Goal: Transaction & Acquisition: Purchase product/service

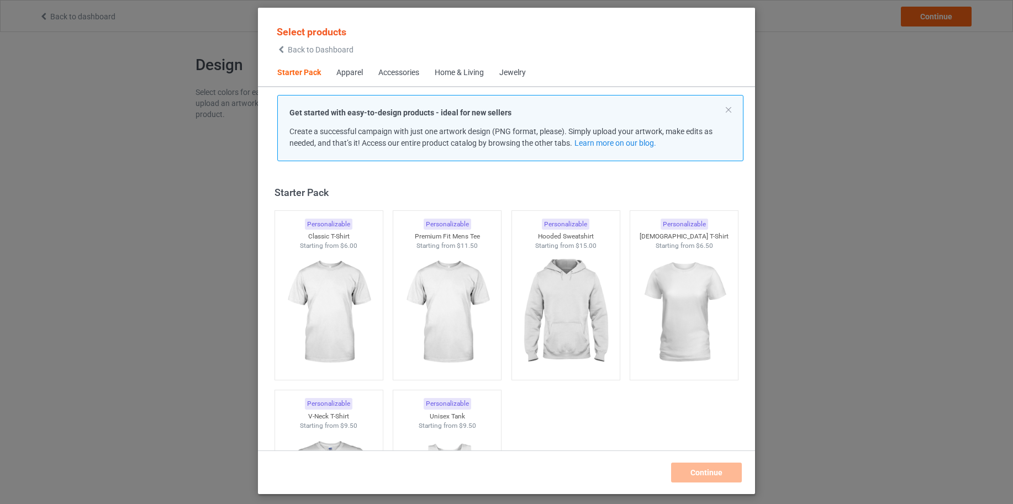
scroll to position [14, 0]
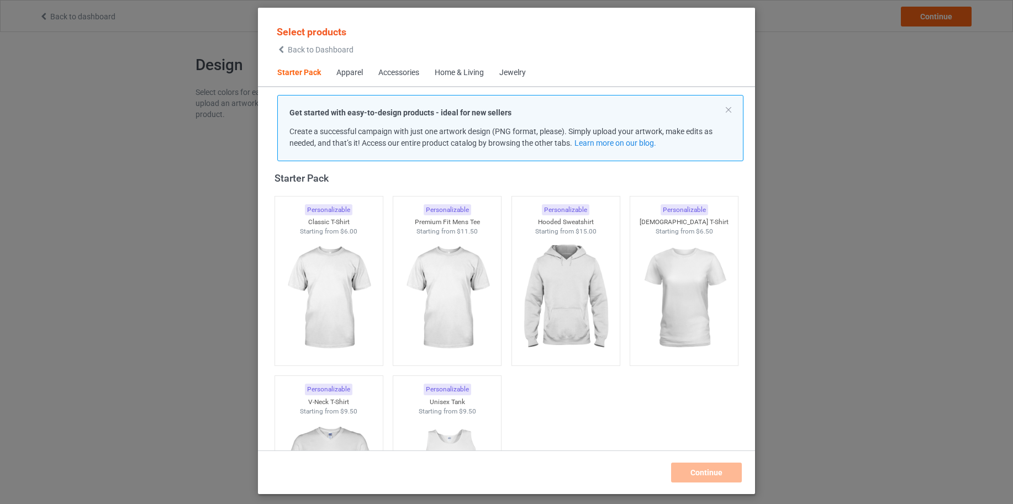
click at [471, 75] on div "Home & Living" at bounding box center [459, 72] width 49 height 11
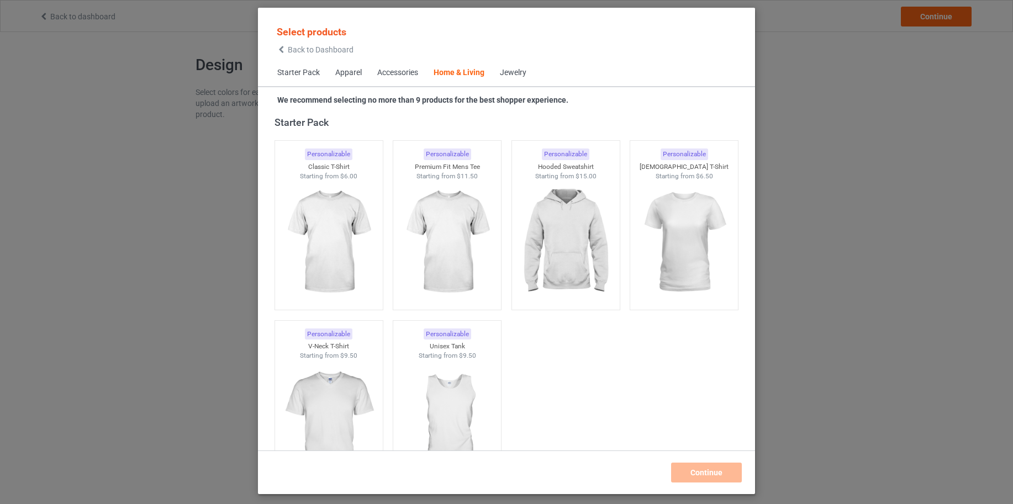
scroll to position [4982, 0]
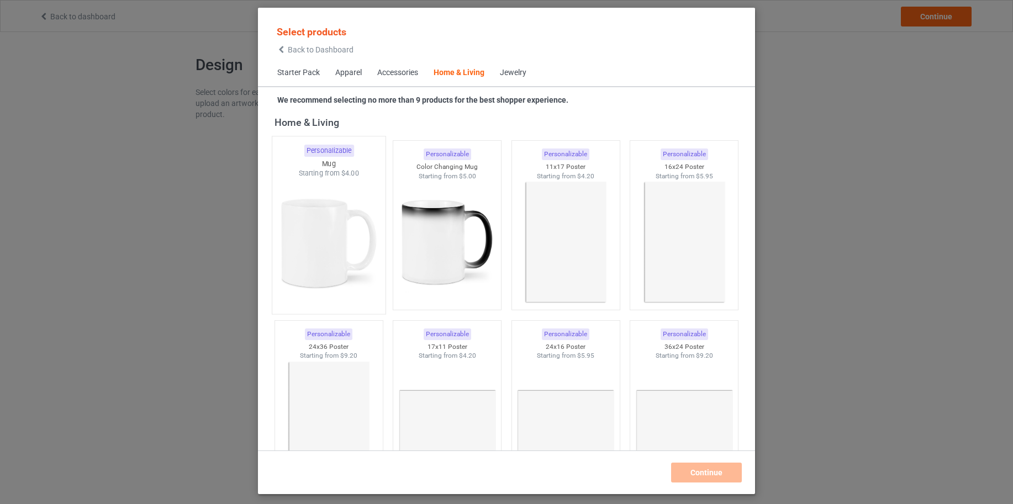
click at [317, 221] on img at bounding box center [329, 243] width 104 height 130
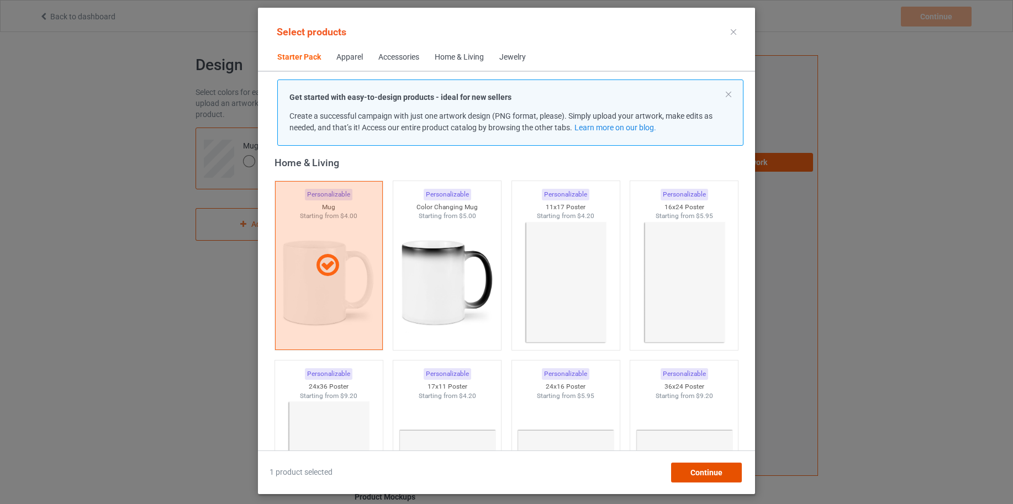
click at [714, 470] on span "Continue" at bounding box center [706, 472] width 32 height 9
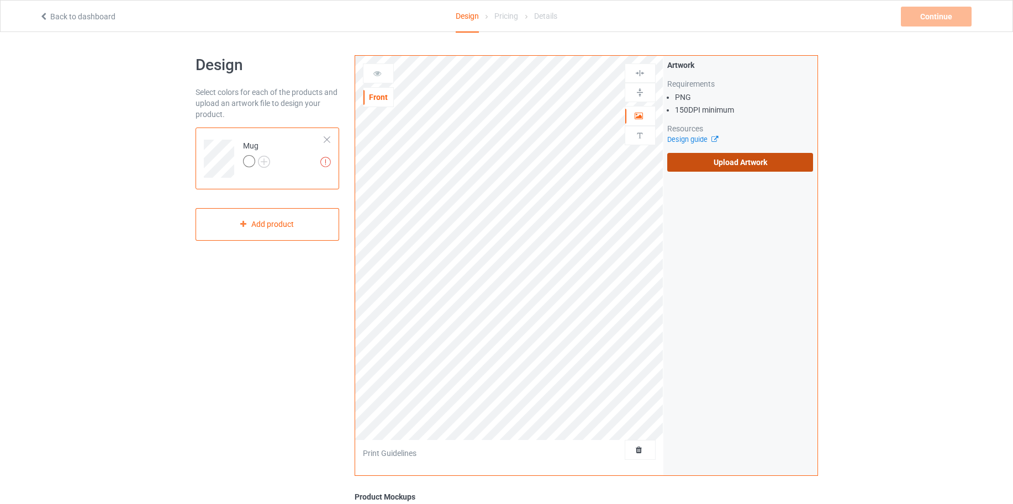
click at [756, 159] on label "Upload Artwork" at bounding box center [740, 162] width 146 height 19
click at [0, 0] on input "Upload Artwork" at bounding box center [0, 0] width 0 height 0
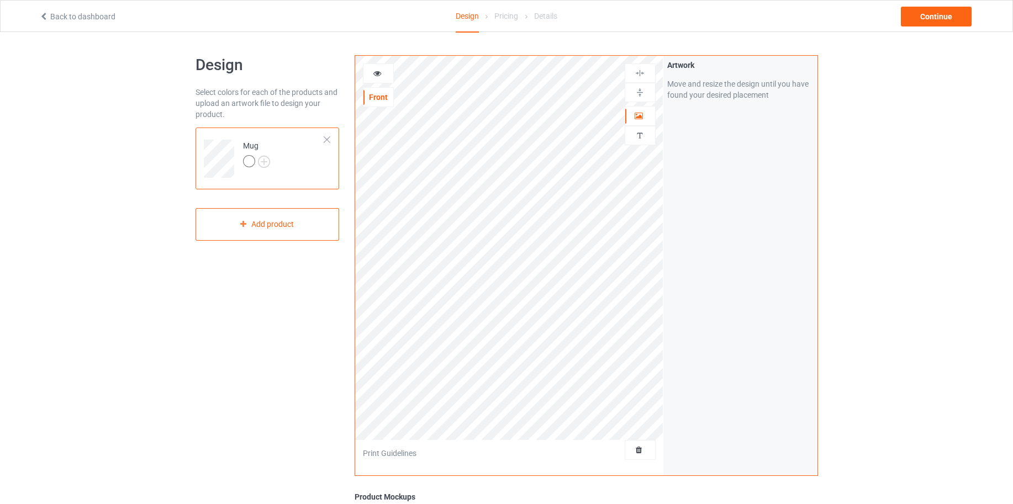
click at [638, 91] on img at bounding box center [640, 92] width 10 height 10
click at [379, 75] on icon at bounding box center [377, 72] width 9 height 8
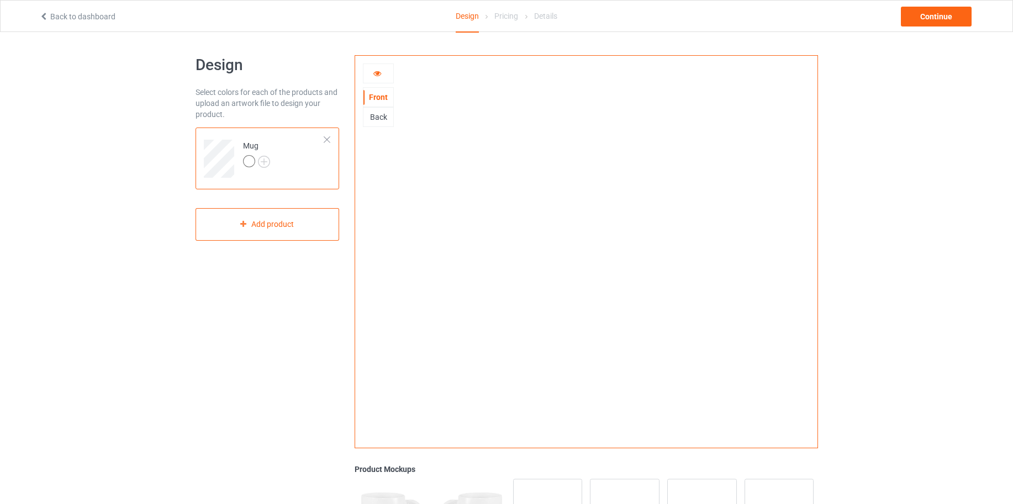
click at [377, 114] on div "Back" at bounding box center [378, 117] width 30 height 11
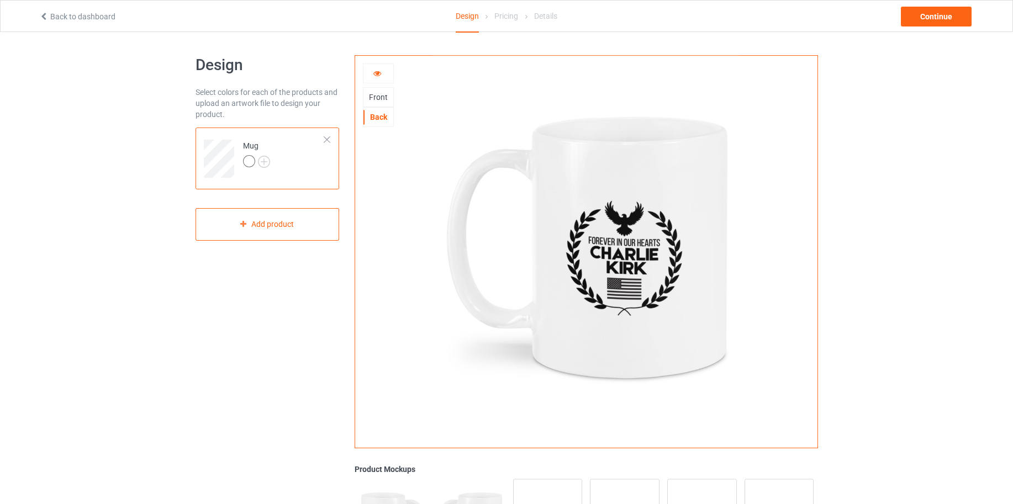
click at [379, 100] on div "Front" at bounding box center [378, 97] width 30 height 11
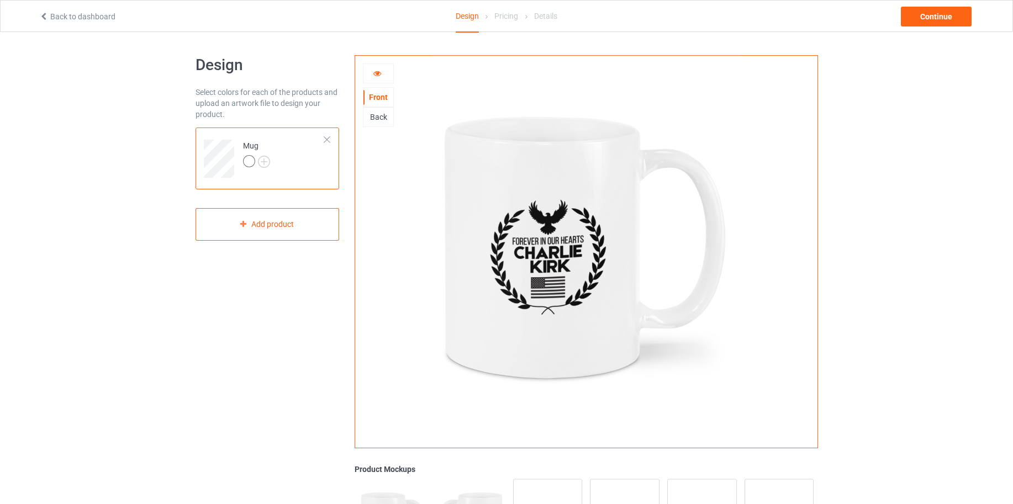
click at [378, 70] on icon at bounding box center [377, 72] width 9 height 8
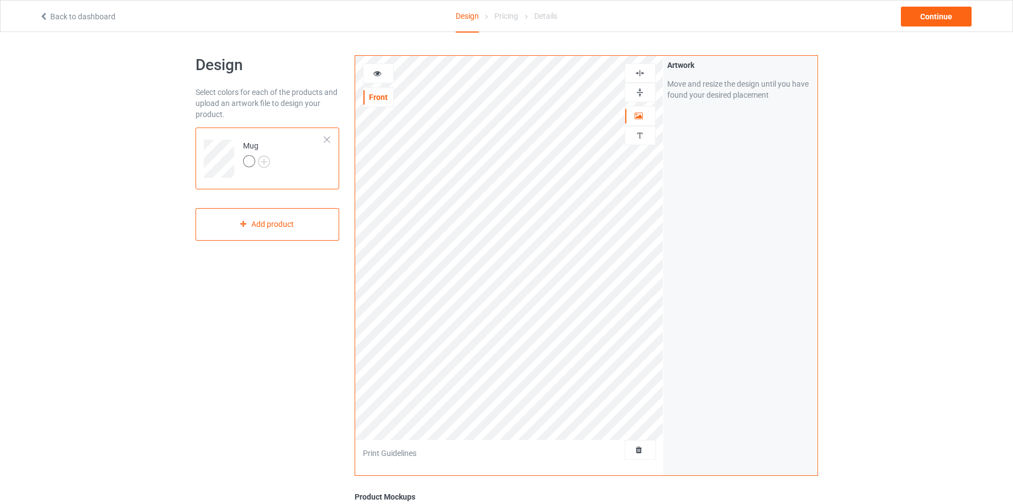
click at [635, 93] on img at bounding box center [640, 92] width 10 height 10
click at [376, 73] on icon at bounding box center [377, 72] width 9 height 8
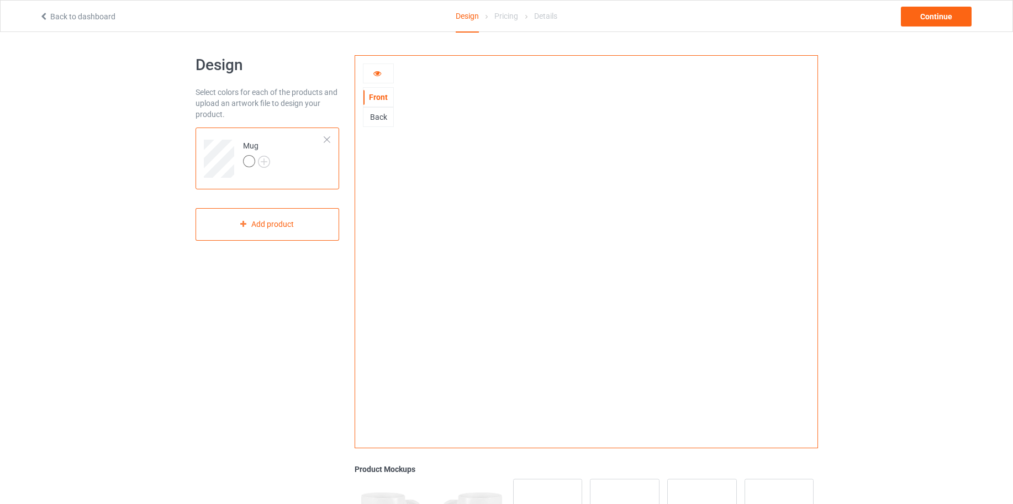
click at [376, 73] on icon at bounding box center [377, 72] width 9 height 8
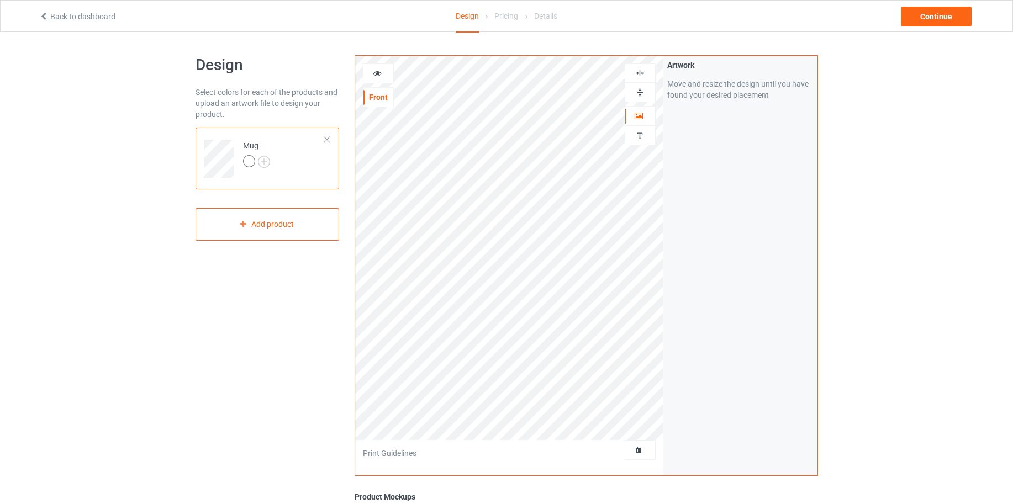
click at [642, 94] on img at bounding box center [640, 92] width 10 height 10
click at [379, 75] on icon at bounding box center [377, 72] width 9 height 8
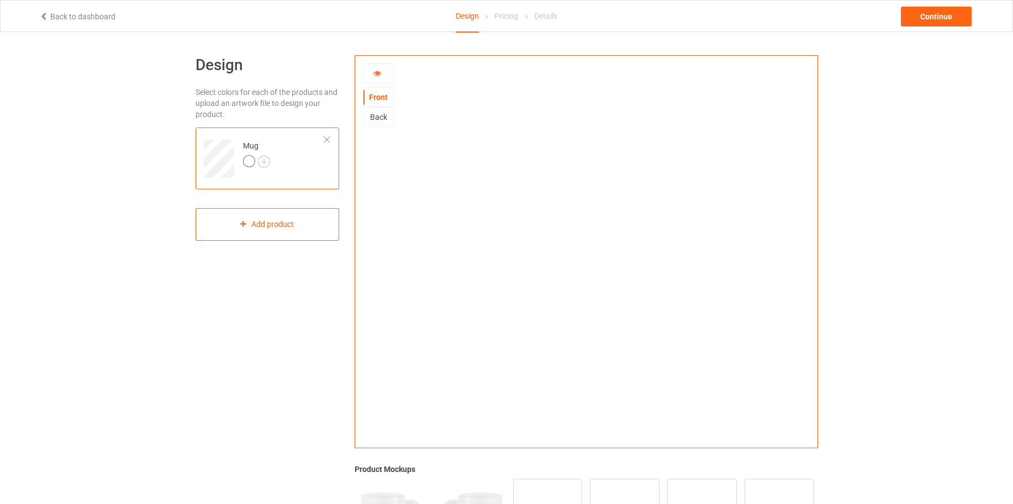
click at [383, 120] on div "Back" at bounding box center [378, 117] width 30 height 11
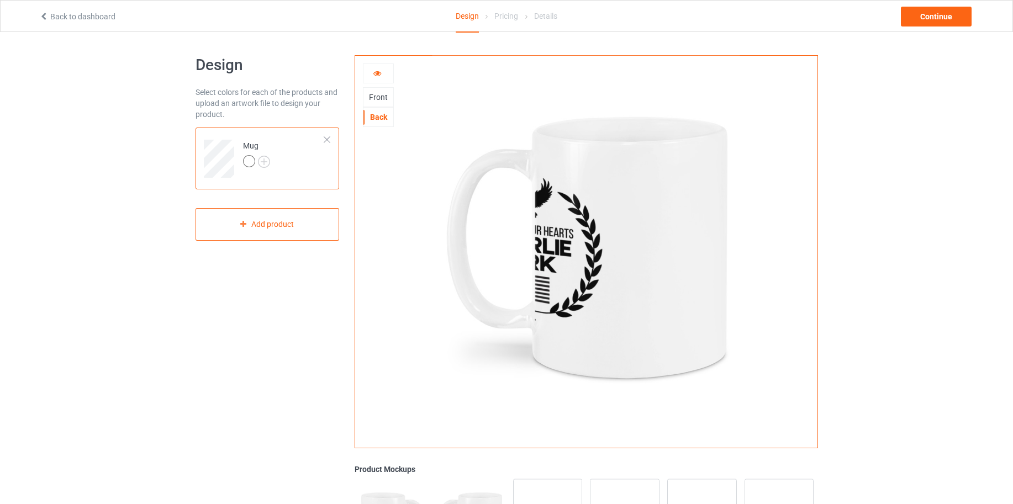
click at [378, 75] on icon at bounding box center [377, 72] width 9 height 8
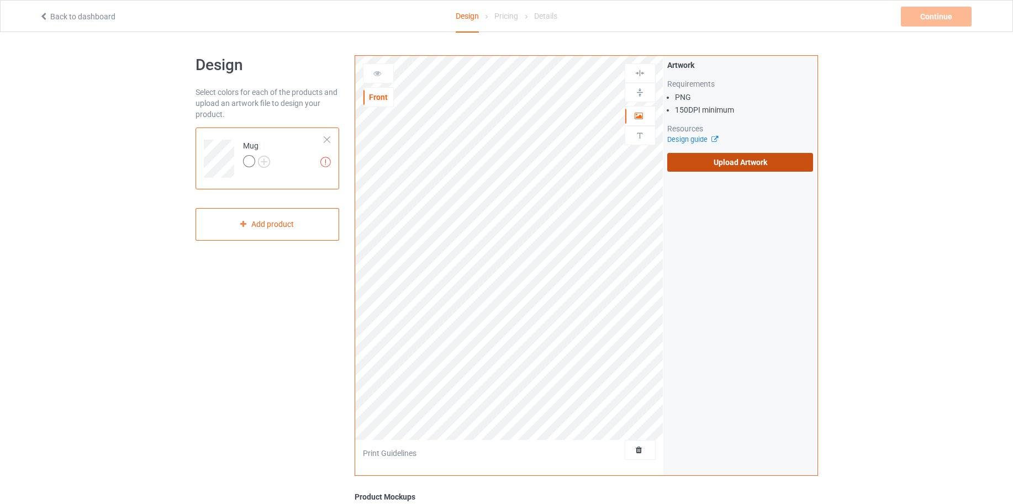
click at [738, 164] on label "Upload Artwork" at bounding box center [740, 162] width 146 height 19
click at [0, 0] on input "Upload Artwork" at bounding box center [0, 0] width 0 height 0
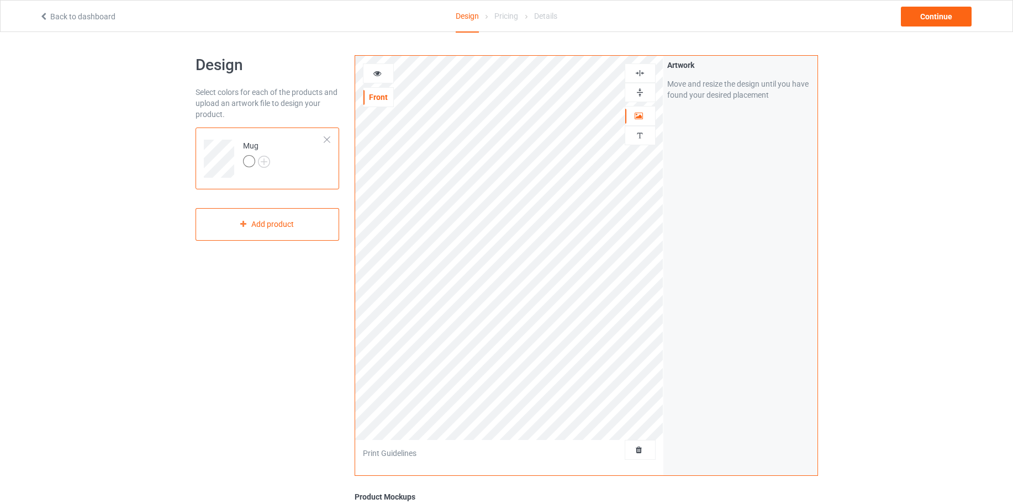
click at [637, 92] on img at bounding box center [640, 92] width 10 height 10
click at [378, 73] on icon at bounding box center [377, 72] width 9 height 8
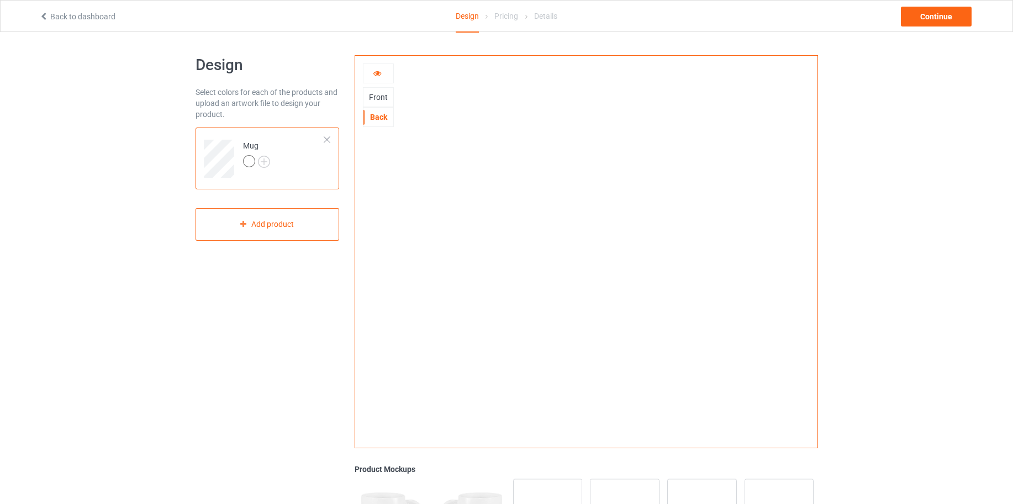
click at [379, 100] on div "Front" at bounding box center [378, 97] width 30 height 11
click at [377, 122] on div "Back" at bounding box center [378, 117] width 30 height 11
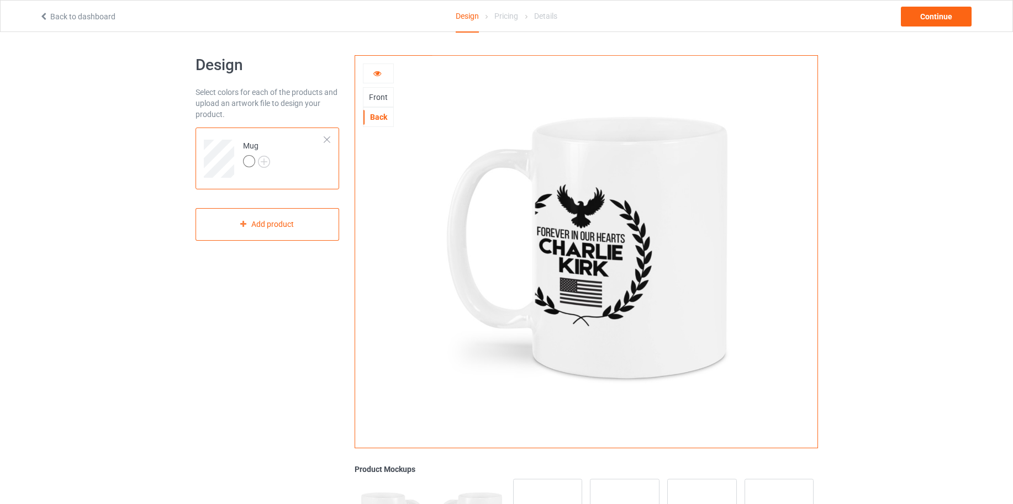
click at [377, 73] on icon at bounding box center [377, 72] width 9 height 8
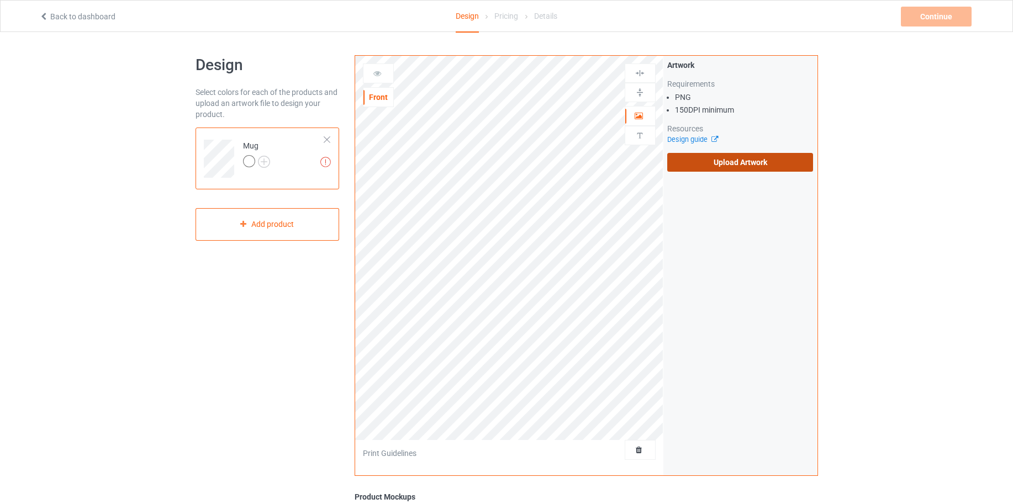
click at [739, 165] on label "Upload Artwork" at bounding box center [740, 162] width 146 height 19
click at [0, 0] on input "Upload Artwork" at bounding box center [0, 0] width 0 height 0
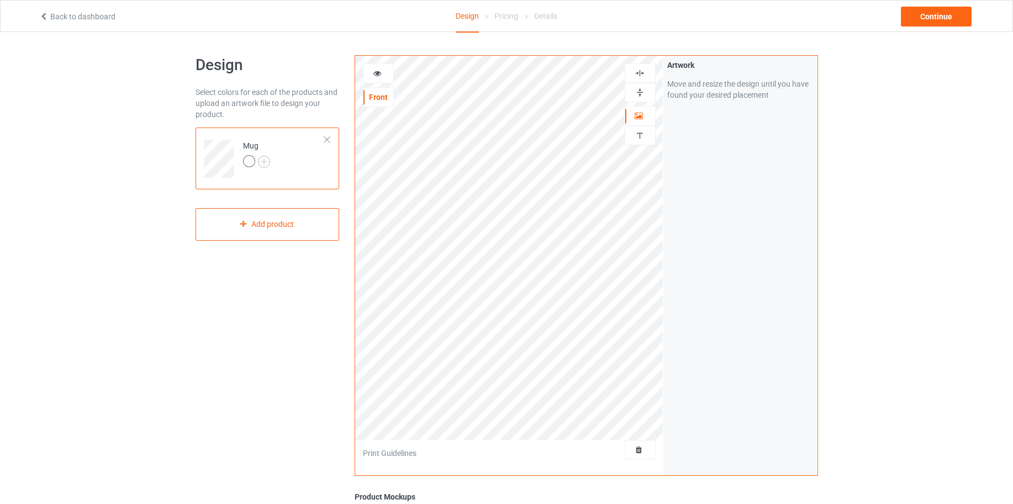
click at [642, 92] on img at bounding box center [640, 92] width 10 height 10
click at [376, 72] on icon at bounding box center [377, 72] width 9 height 8
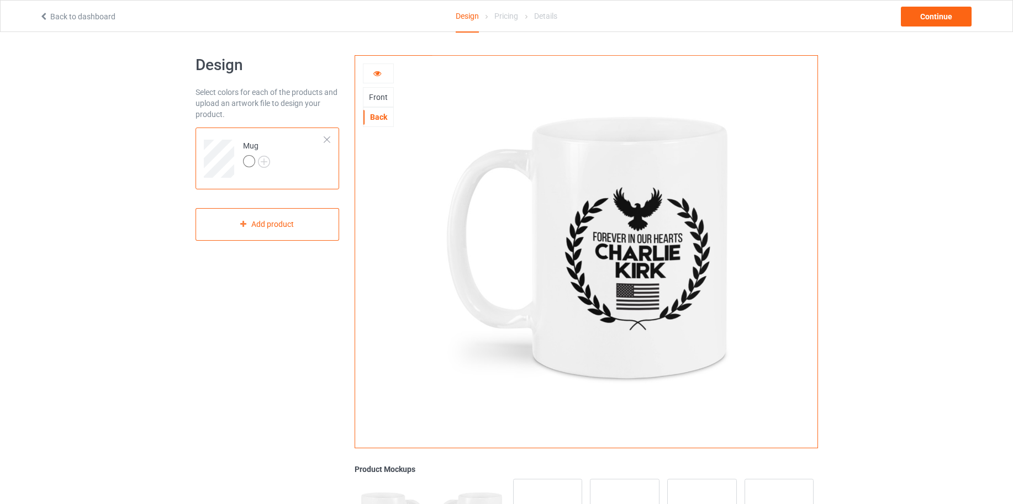
click at [376, 72] on icon at bounding box center [377, 72] width 9 height 8
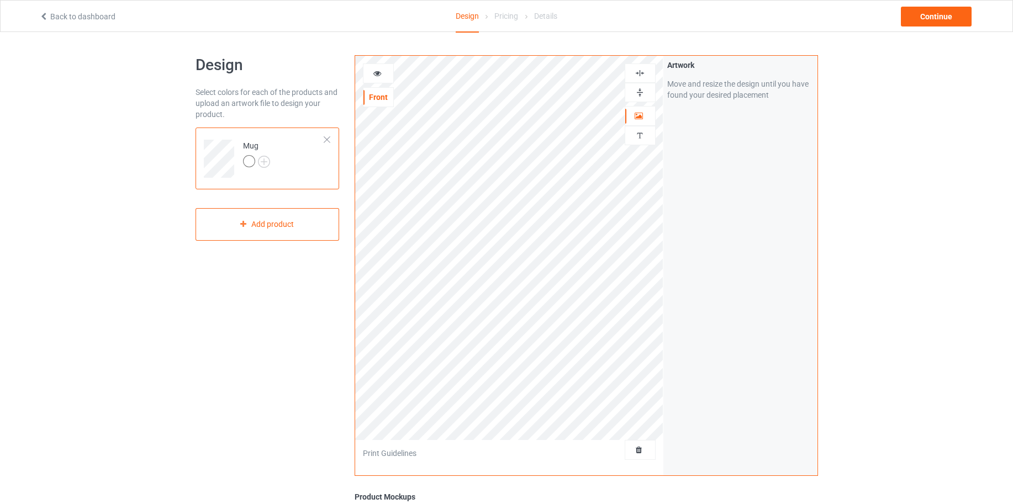
click at [380, 74] on icon at bounding box center [377, 72] width 9 height 8
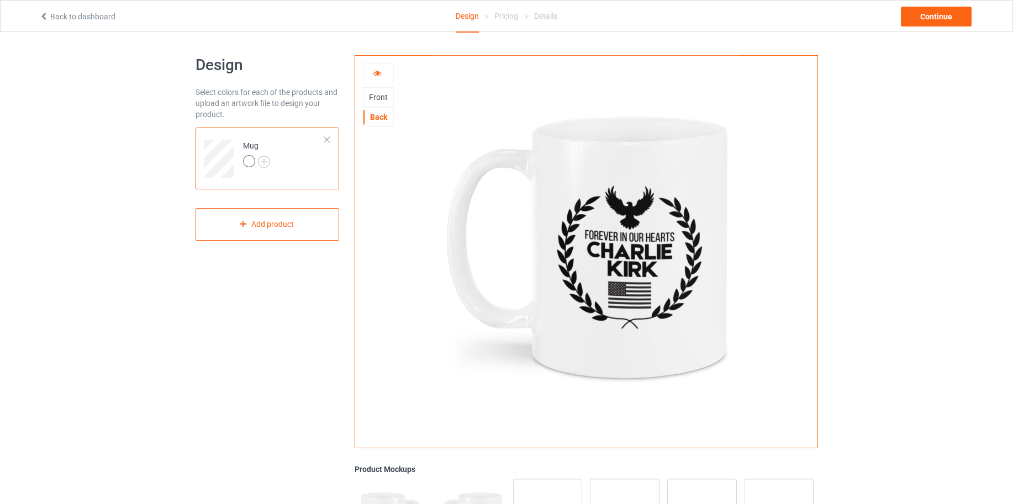
click at [379, 100] on div "Front" at bounding box center [378, 97] width 30 height 11
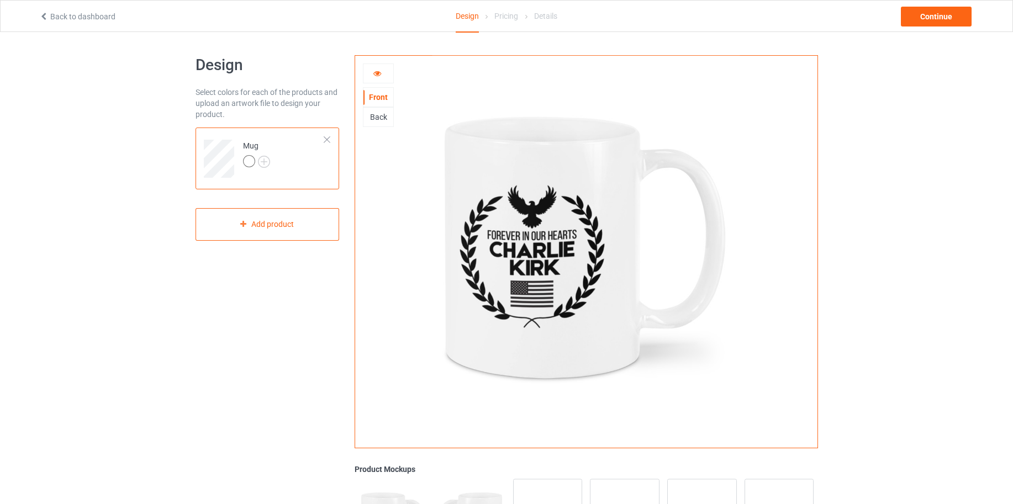
click at [374, 71] on icon at bounding box center [377, 72] width 9 height 8
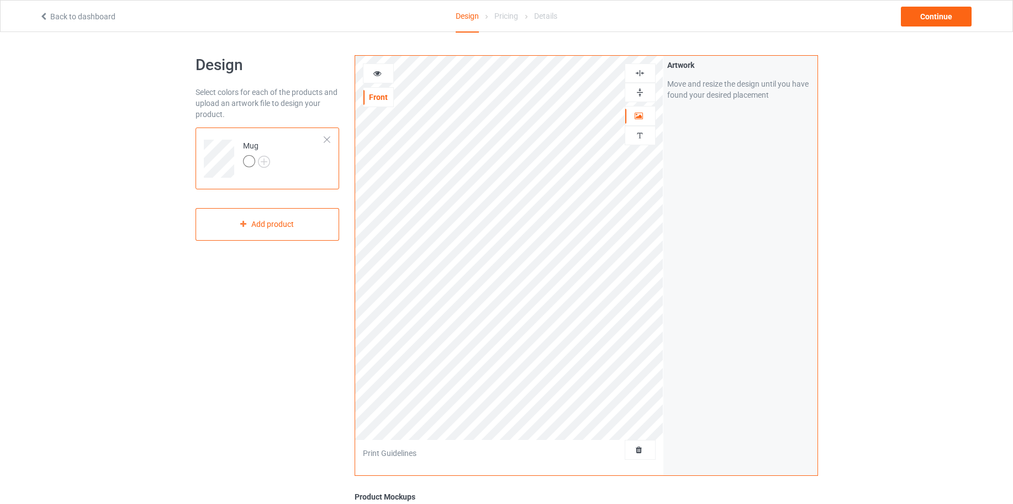
click at [376, 73] on icon at bounding box center [377, 72] width 9 height 8
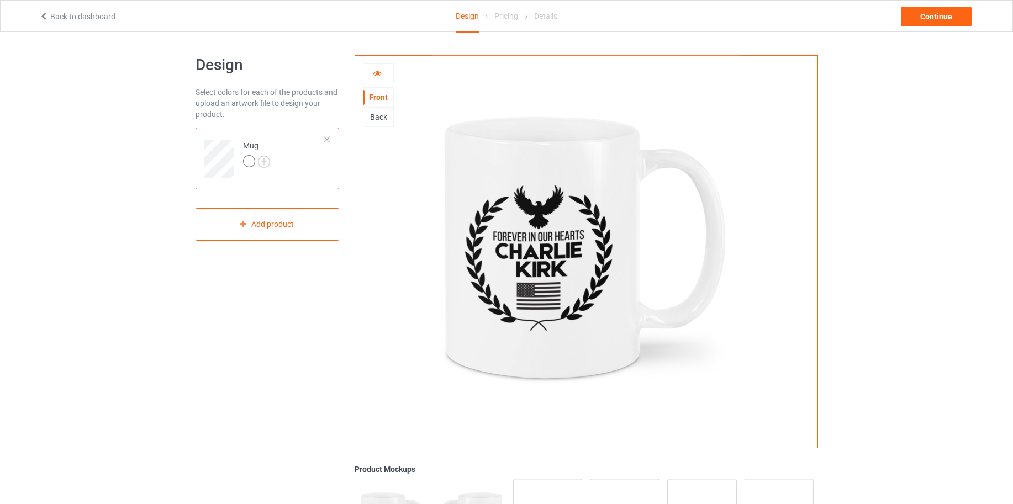
click at [378, 114] on div "Back" at bounding box center [378, 117] width 30 height 11
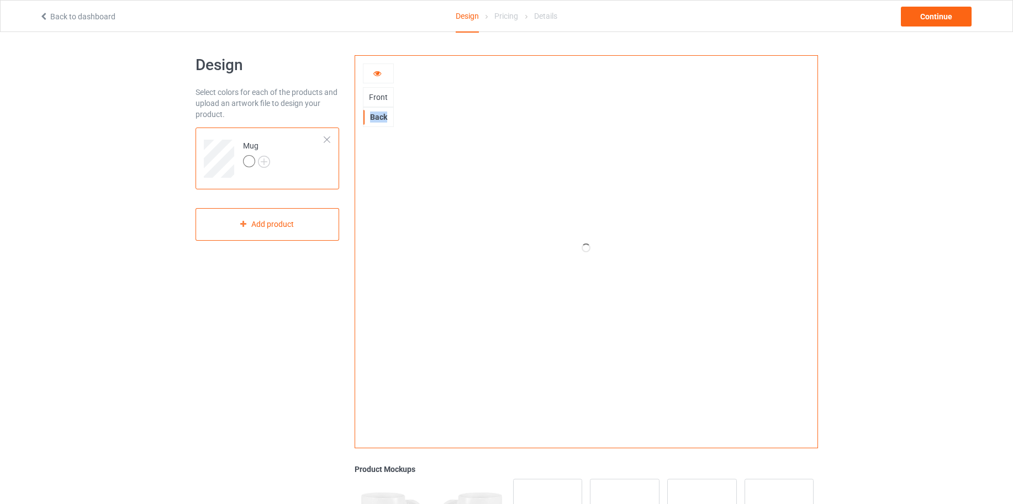
click at [378, 114] on div "Back" at bounding box center [378, 117] width 30 height 11
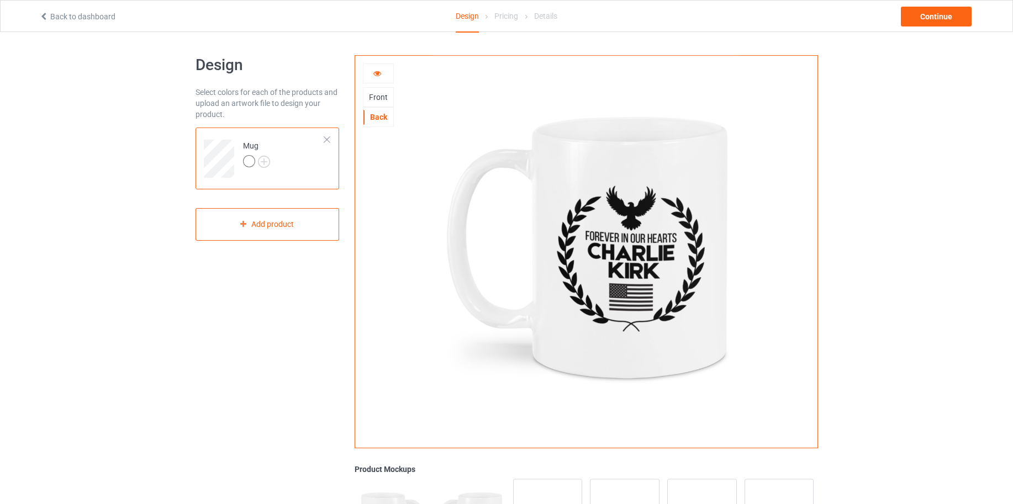
click at [379, 94] on div "Front" at bounding box center [378, 97] width 30 height 11
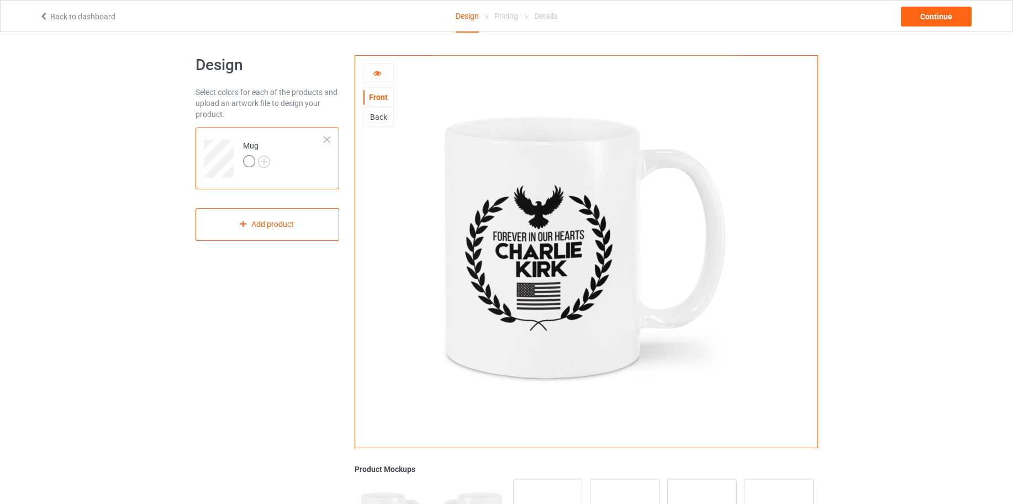
click at [381, 118] on div "Back" at bounding box center [378, 117] width 30 height 11
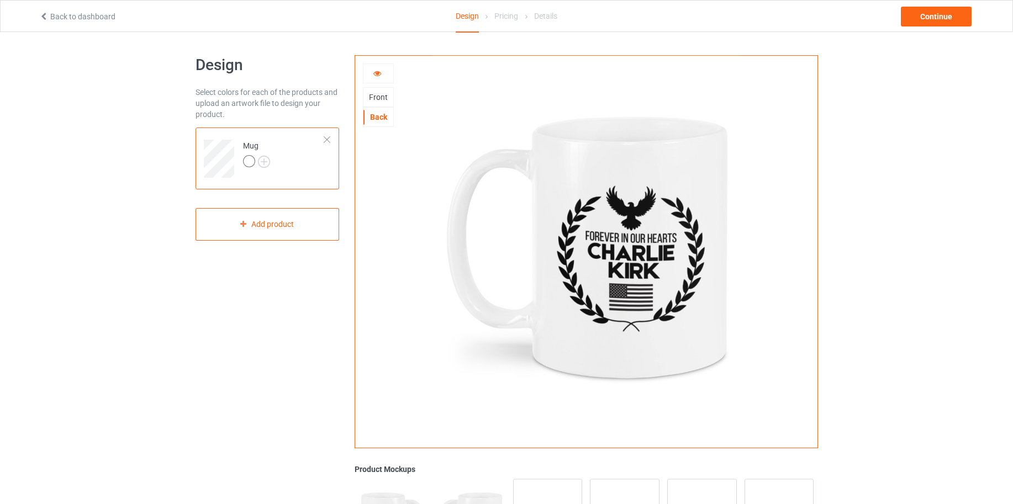
click at [378, 96] on div "Front" at bounding box center [378, 97] width 30 height 11
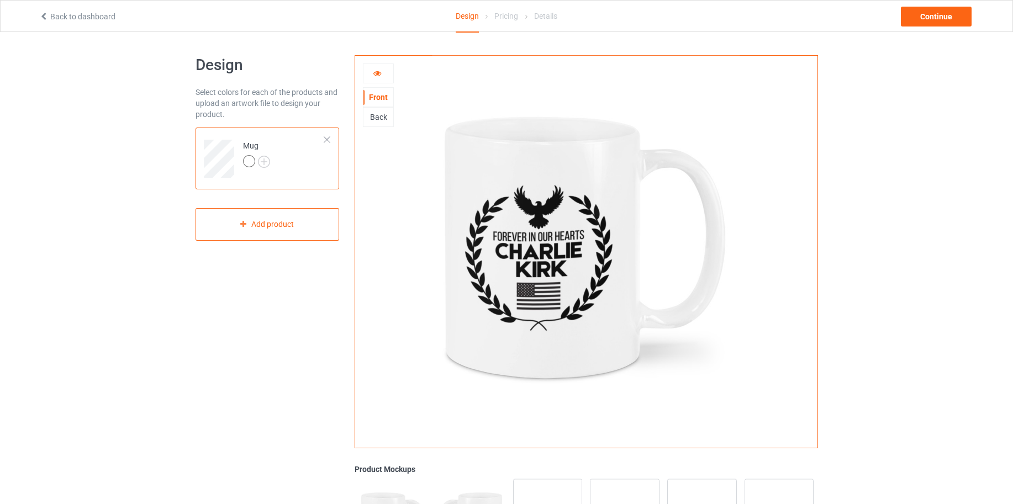
click at [376, 74] on icon at bounding box center [377, 72] width 9 height 8
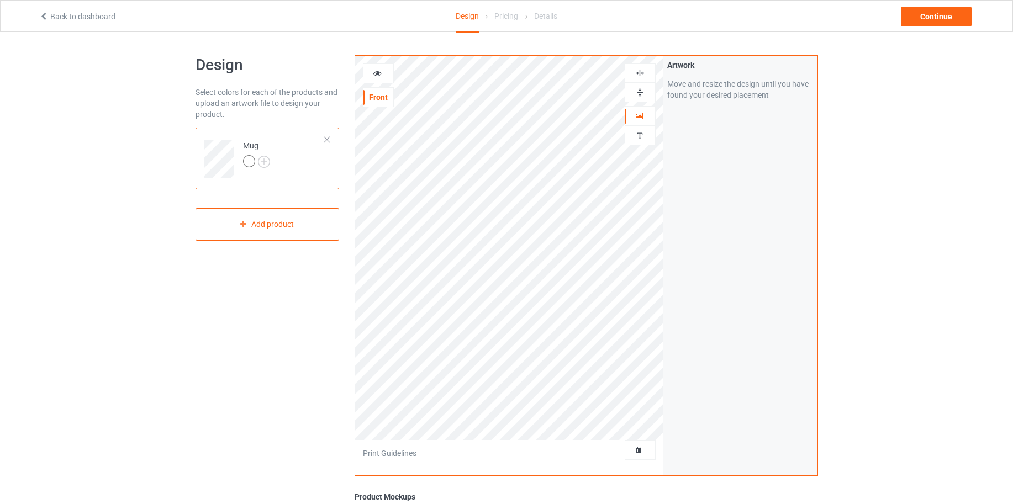
click at [374, 70] on icon at bounding box center [377, 72] width 9 height 8
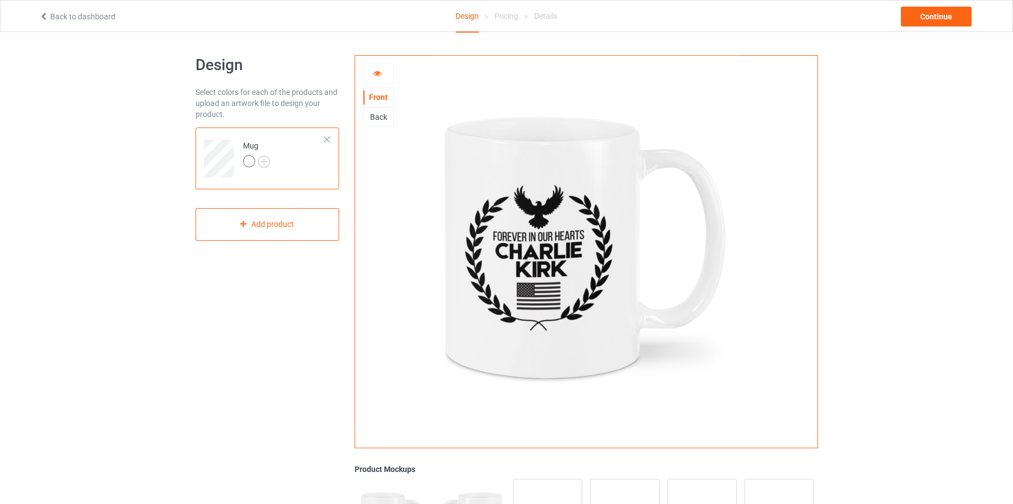
click at [374, 70] on icon at bounding box center [377, 72] width 9 height 8
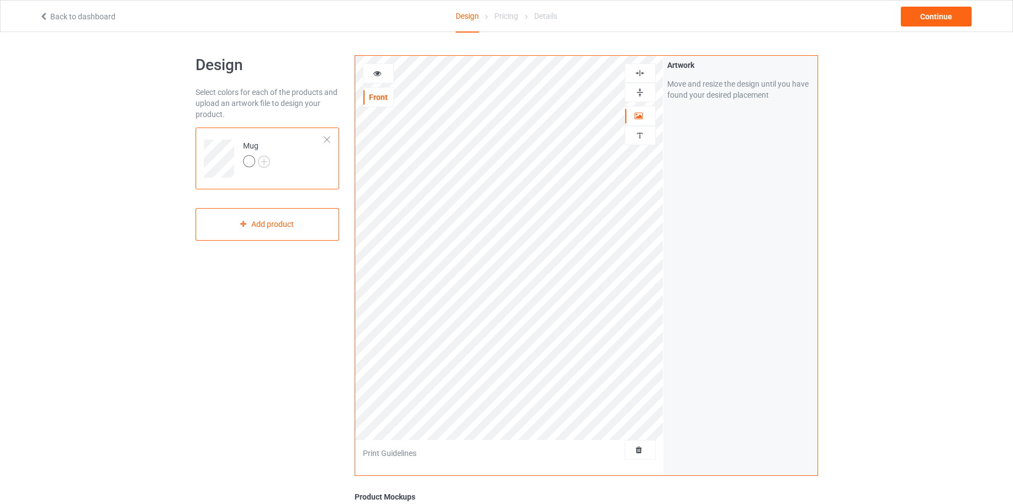
click at [382, 75] on div at bounding box center [378, 73] width 30 height 11
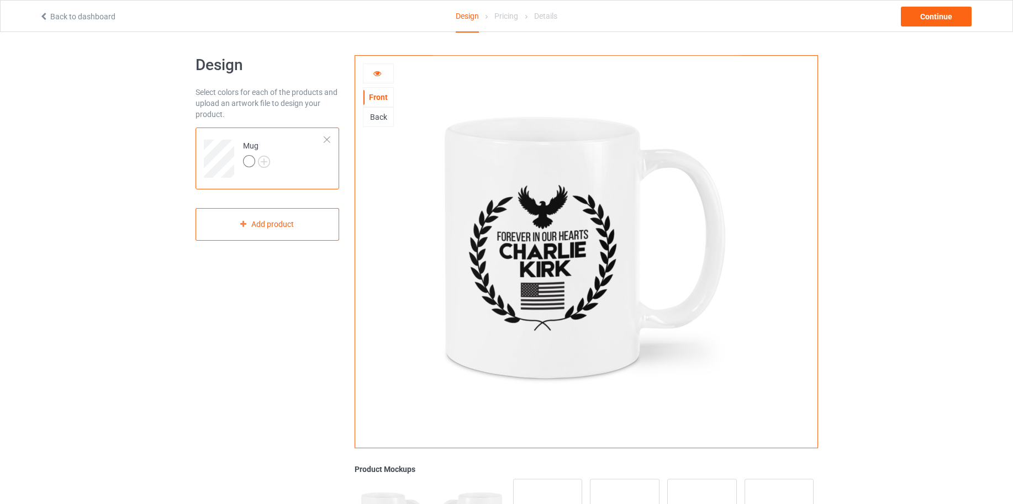
click at [373, 112] on div "Back" at bounding box center [378, 117] width 30 height 11
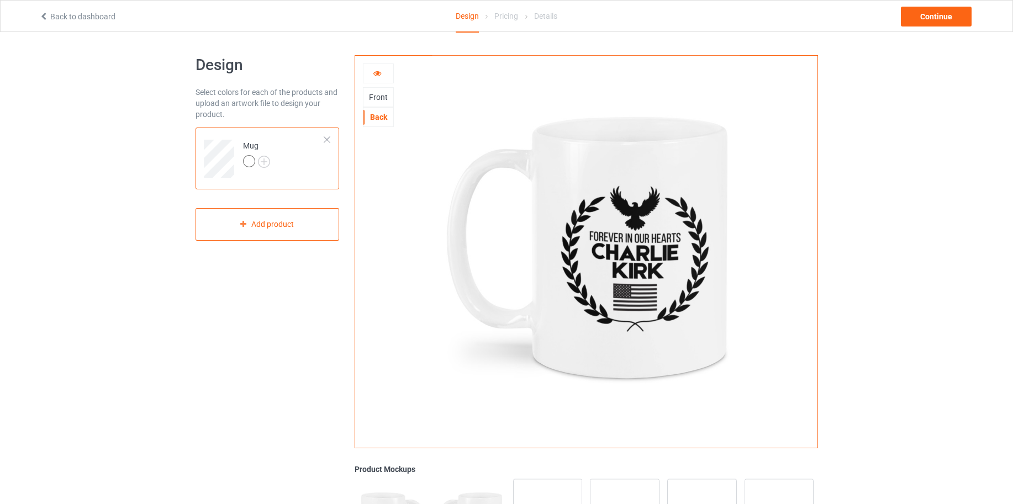
click at [377, 73] on icon at bounding box center [377, 72] width 9 height 8
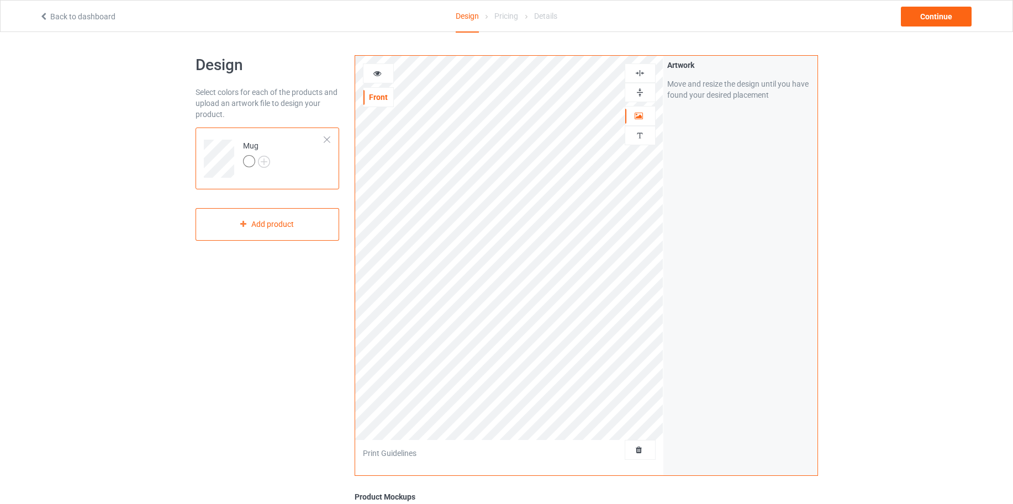
click at [374, 72] on icon at bounding box center [377, 72] width 9 height 8
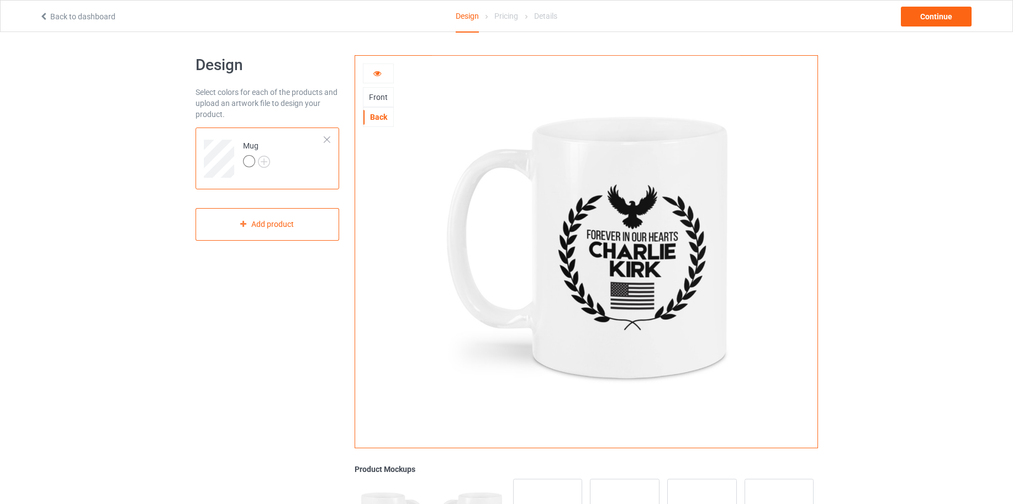
click at [374, 94] on div "Front" at bounding box center [378, 97] width 30 height 11
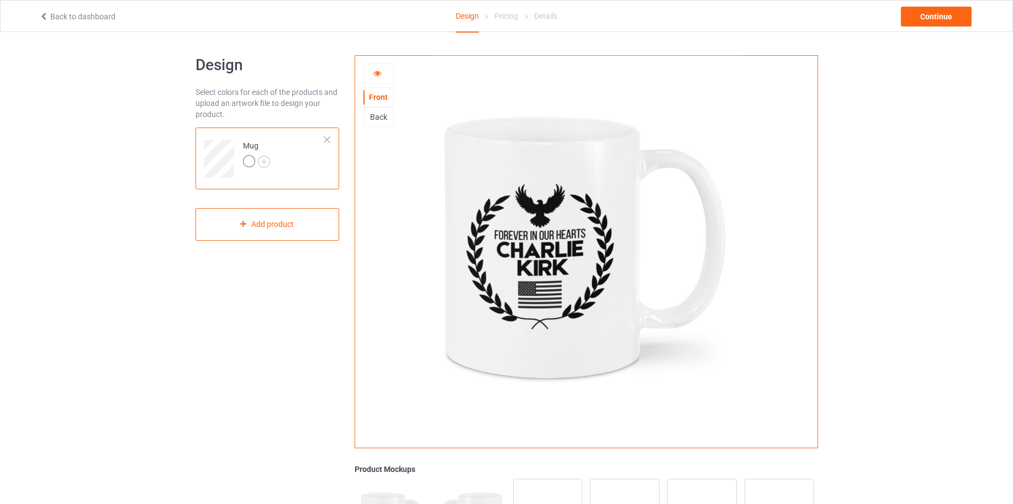
click at [378, 117] on div "Back" at bounding box center [378, 117] width 30 height 11
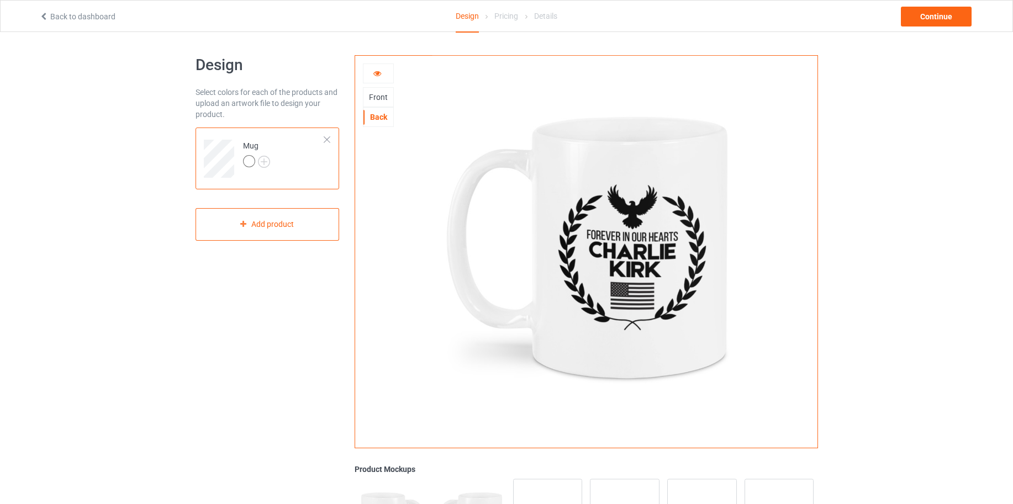
click at [377, 97] on div "Front" at bounding box center [378, 97] width 30 height 11
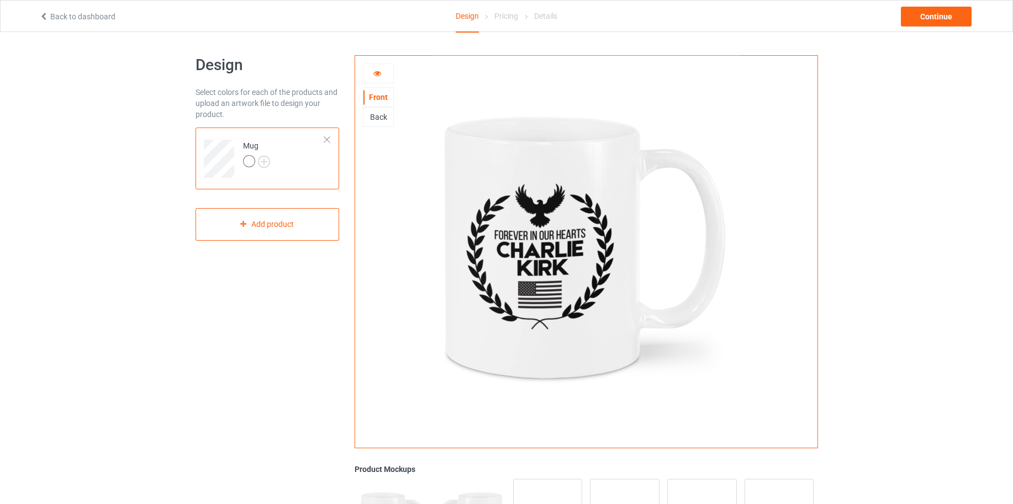
click at [377, 118] on div "Back" at bounding box center [378, 117] width 30 height 11
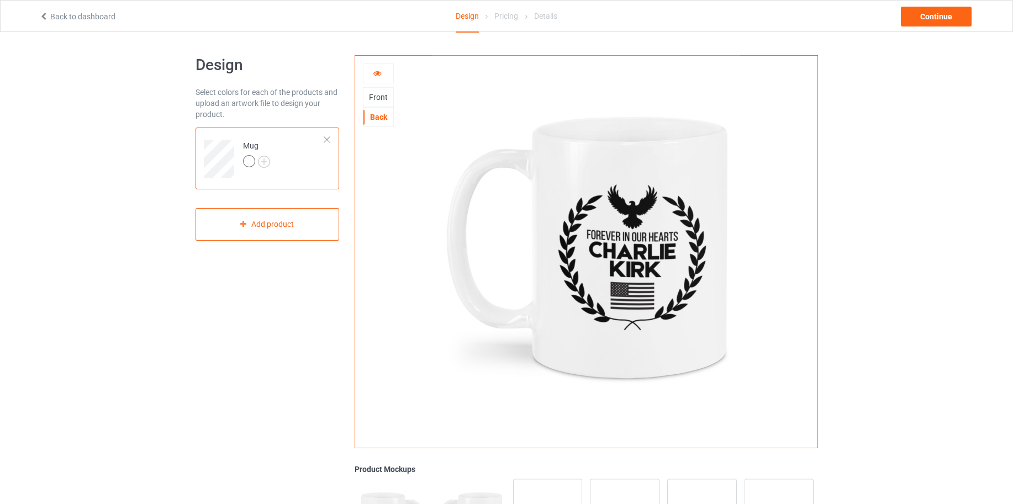
click at [381, 98] on div "Front" at bounding box center [378, 97] width 30 height 11
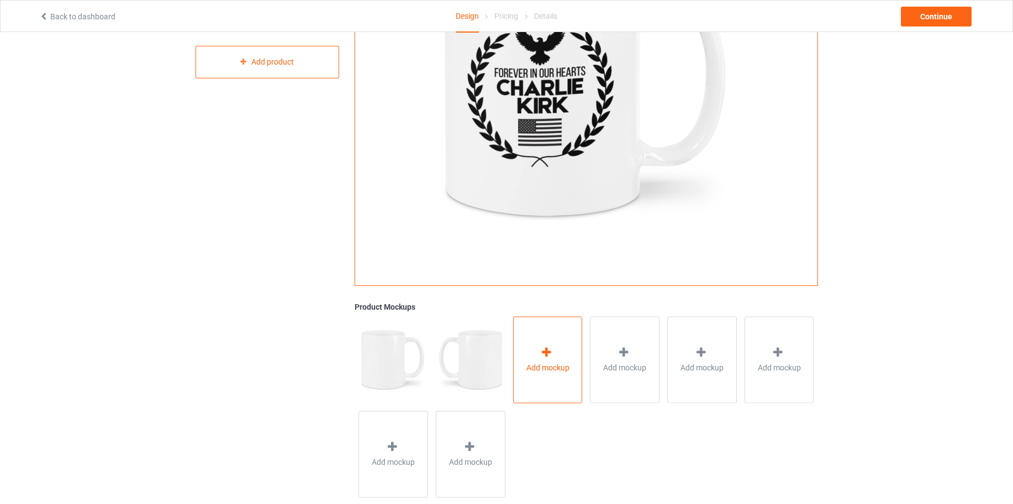
scroll to position [164, 0]
click at [546, 350] on icon at bounding box center [547, 351] width 14 height 12
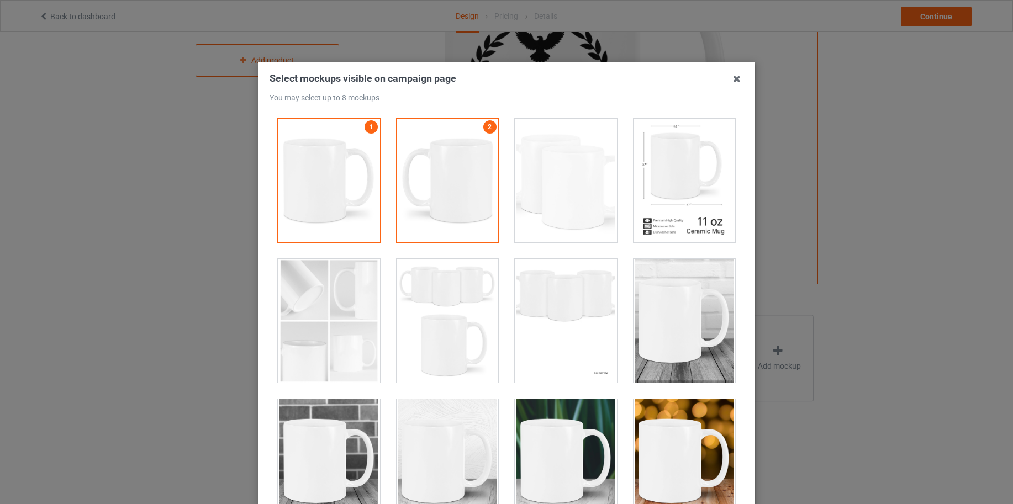
click at [735, 78] on icon at bounding box center [737, 79] width 18 height 18
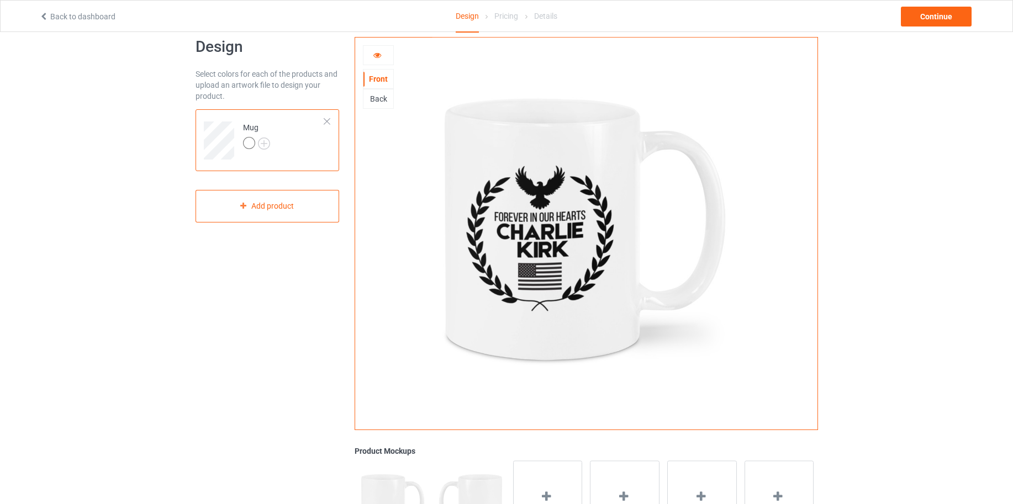
scroll to position [0, 0]
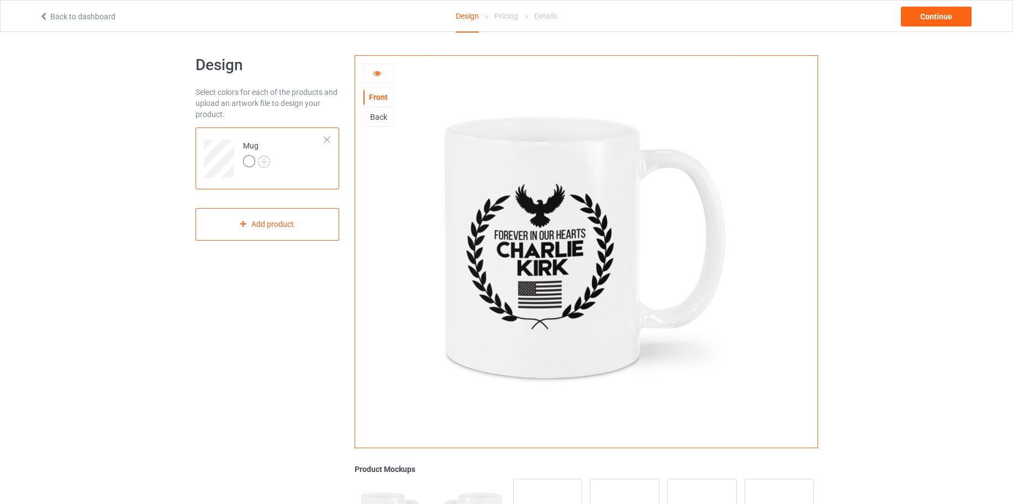
click at [379, 72] on icon at bounding box center [377, 72] width 9 height 8
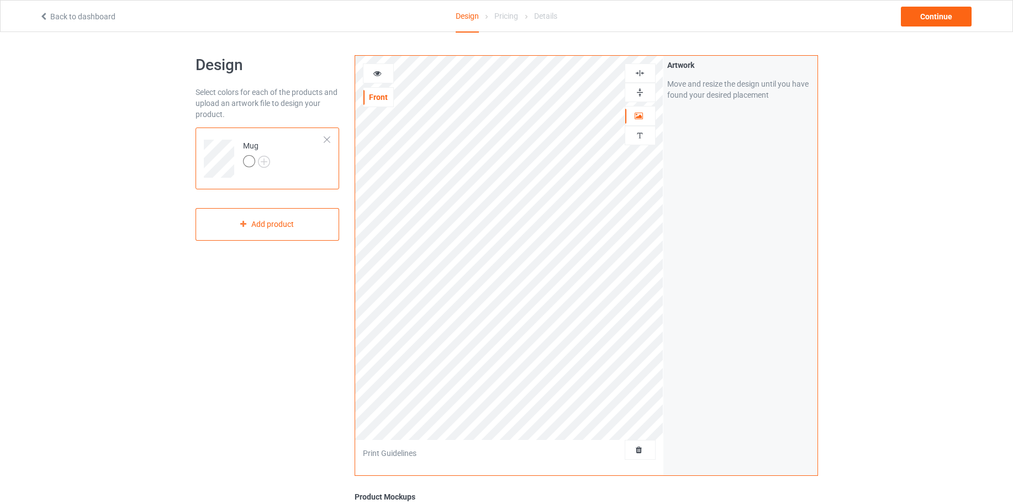
click at [377, 71] on icon at bounding box center [377, 72] width 9 height 8
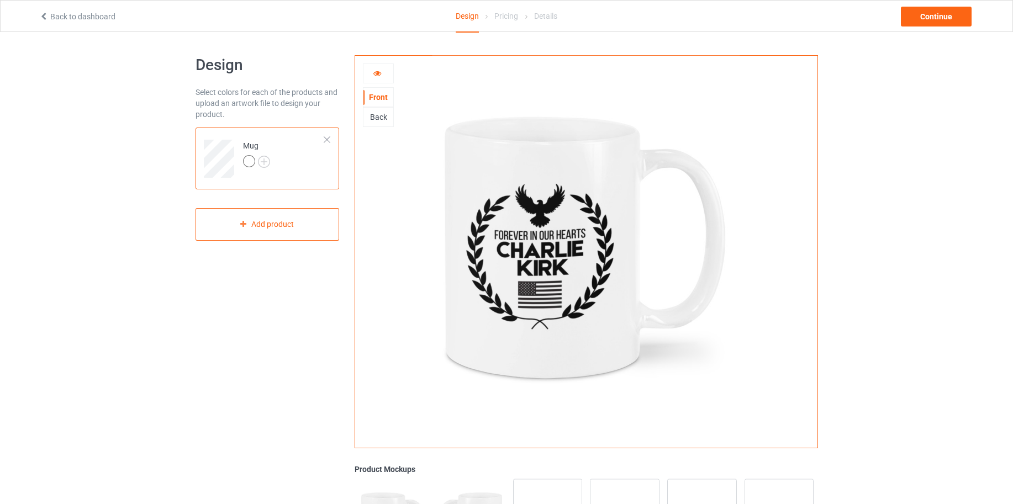
click at [381, 119] on div "Back" at bounding box center [378, 117] width 30 height 11
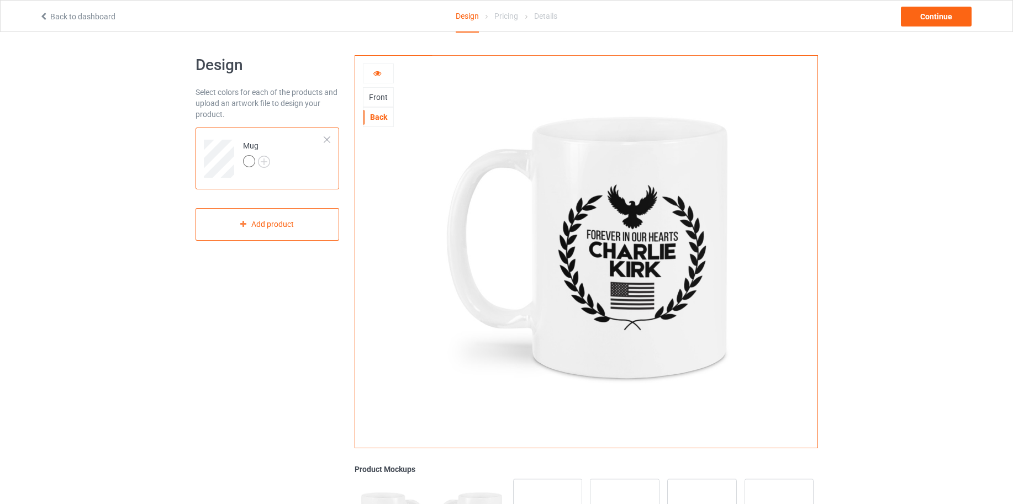
click at [382, 98] on div "Front" at bounding box center [378, 97] width 30 height 11
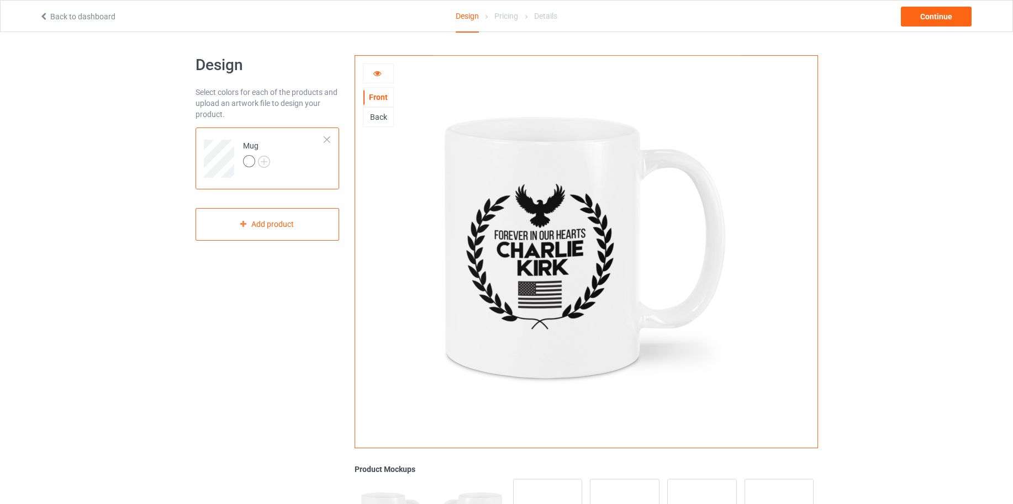
click at [377, 74] on icon at bounding box center [377, 72] width 9 height 8
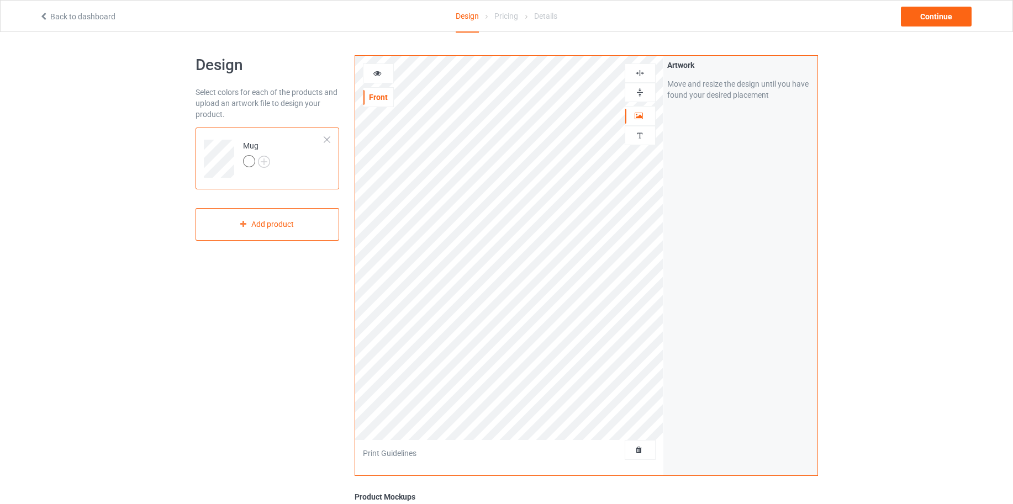
click at [377, 74] on icon at bounding box center [377, 72] width 9 height 8
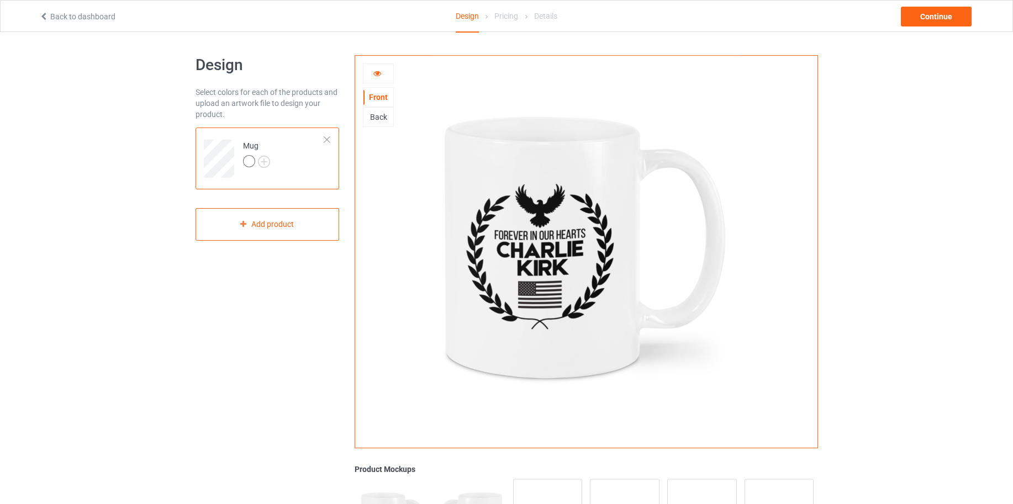
click at [378, 115] on div "Back" at bounding box center [378, 117] width 30 height 11
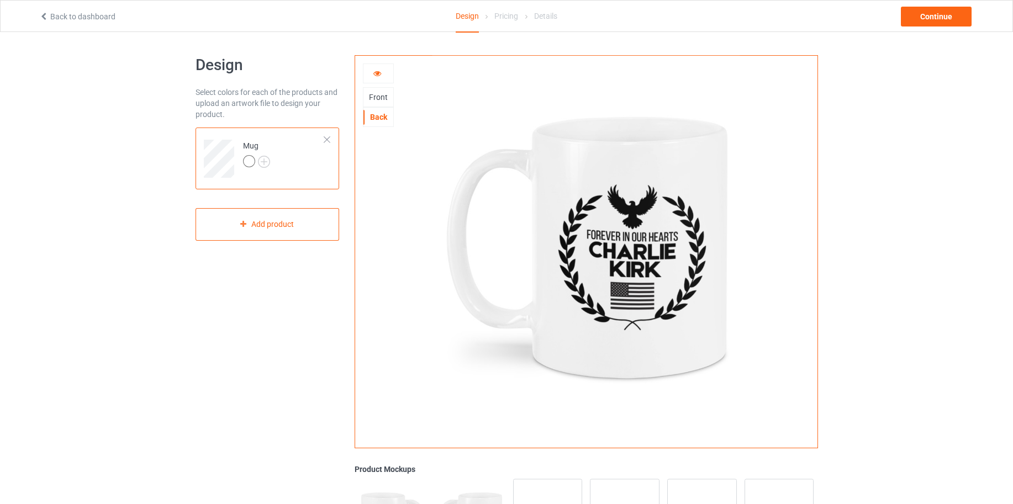
click at [377, 97] on div "Front" at bounding box center [378, 97] width 30 height 11
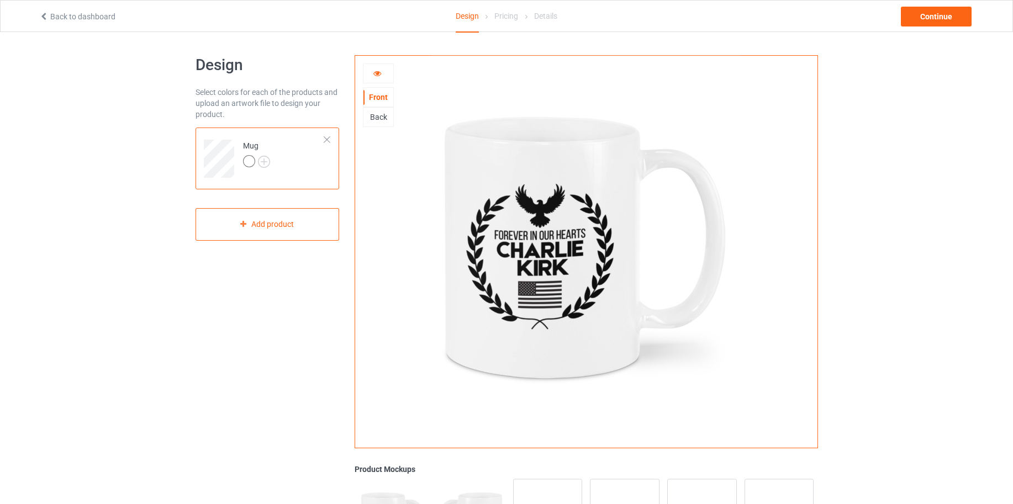
scroll to position [3, 0]
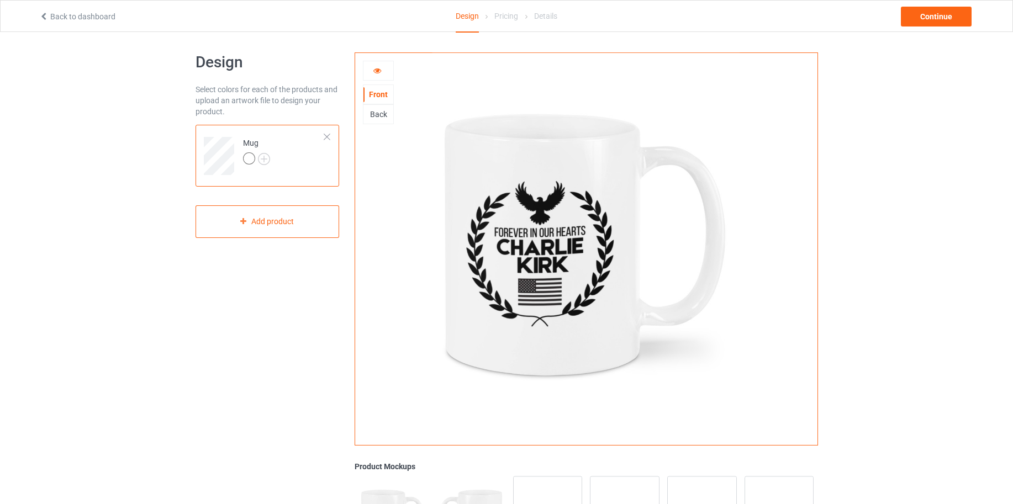
click at [376, 114] on div "Back" at bounding box center [378, 114] width 30 height 11
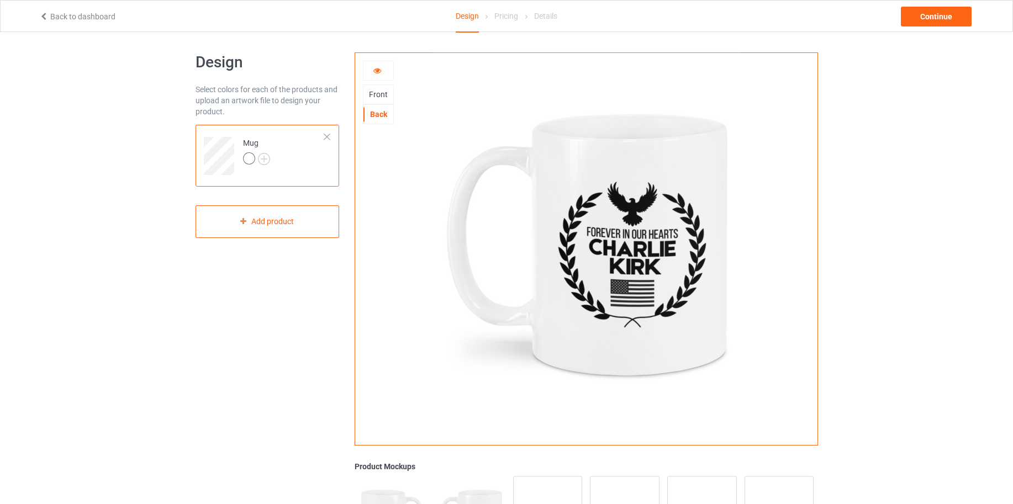
drag, startPoint x: 378, startPoint y: 96, endPoint x: 379, endPoint y: 90, distance: 5.6
click at [378, 96] on div "Front" at bounding box center [378, 94] width 30 height 11
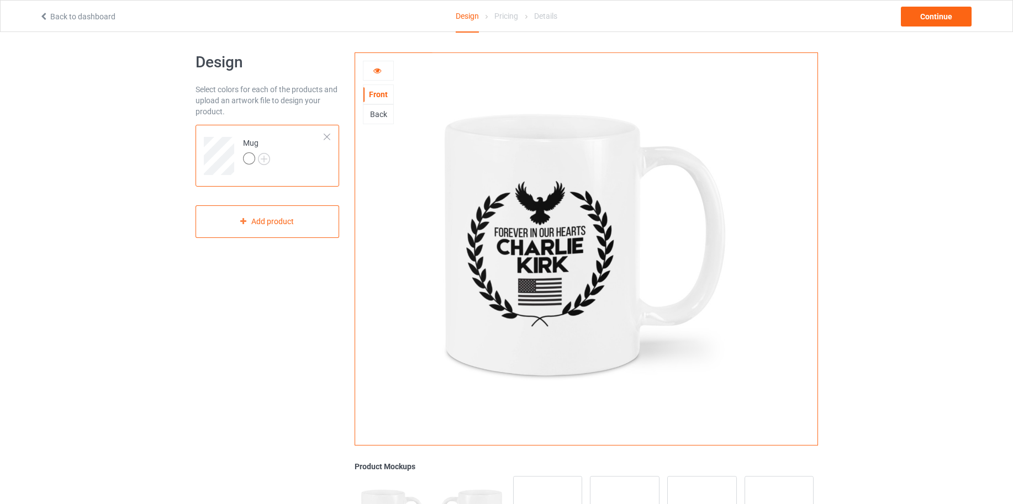
click at [374, 70] on icon at bounding box center [377, 69] width 9 height 8
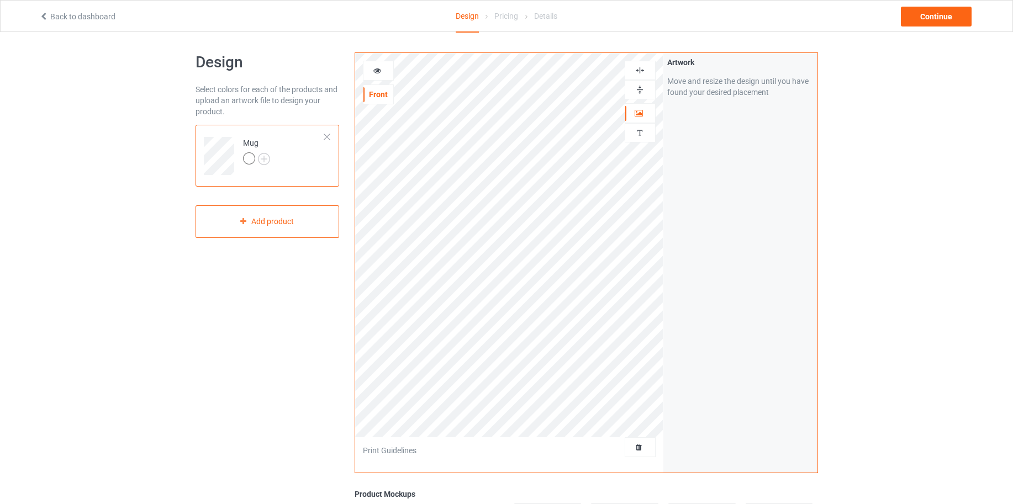
click at [376, 66] on icon at bounding box center [377, 69] width 9 height 8
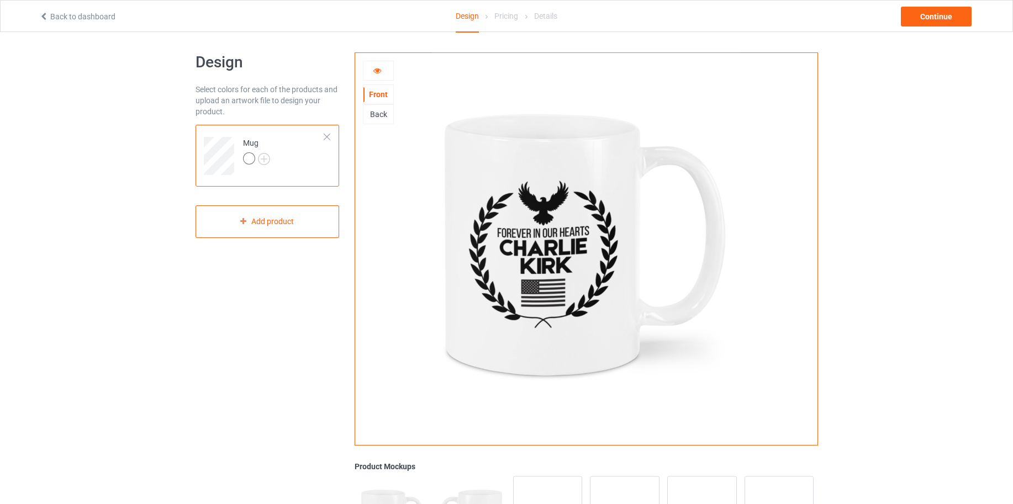
click at [377, 121] on div "Back" at bounding box center [378, 114] width 31 height 20
click at [378, 117] on div "Back" at bounding box center [378, 114] width 30 height 11
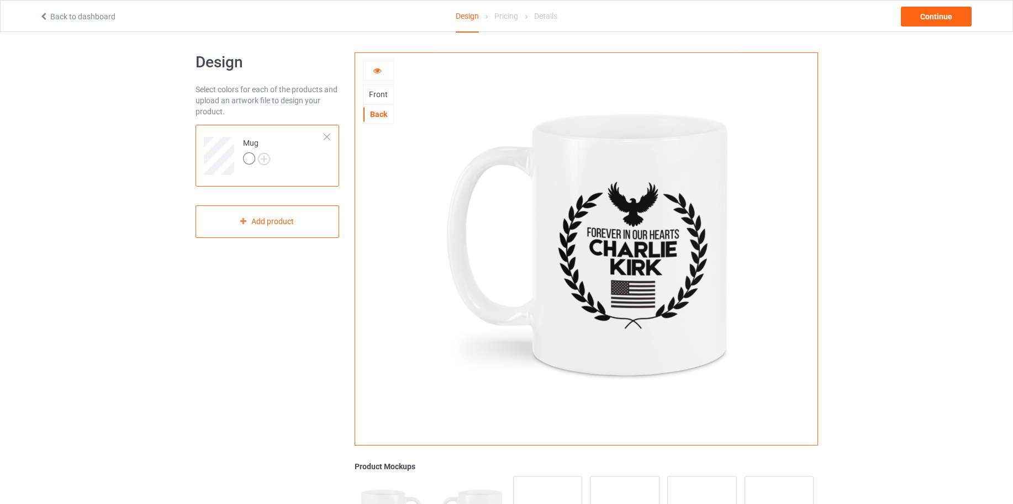
click at [379, 97] on div "Front" at bounding box center [378, 94] width 30 height 11
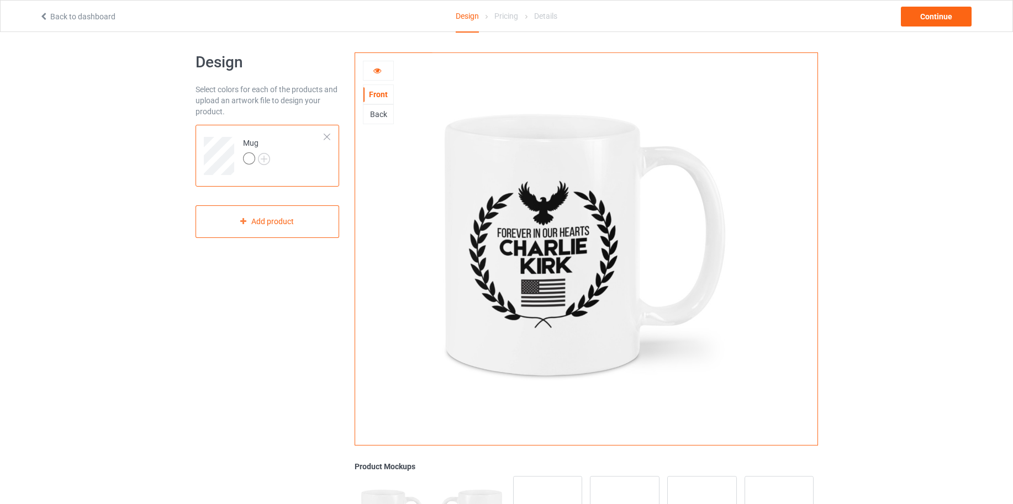
click at [377, 72] on icon at bounding box center [377, 69] width 9 height 8
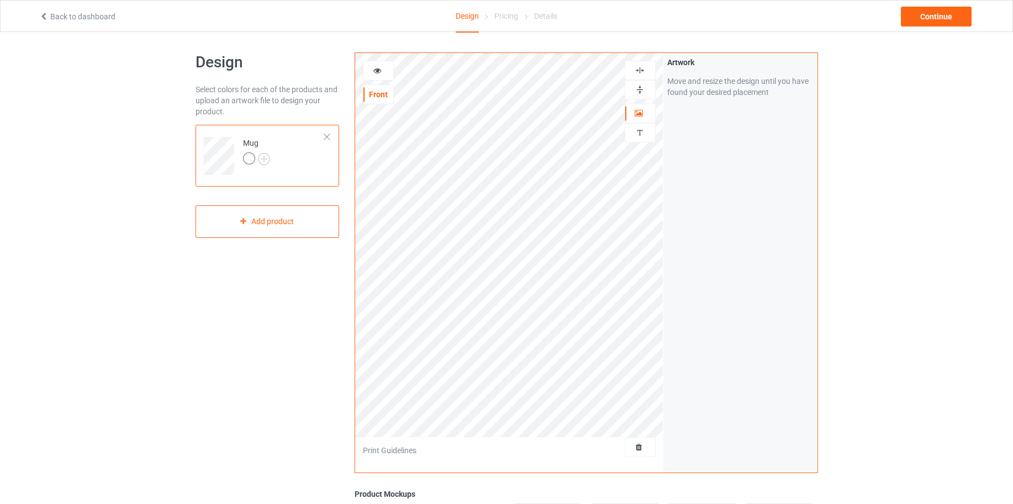
click at [637, 89] on img at bounding box center [640, 90] width 10 height 10
click at [376, 68] on icon at bounding box center [377, 69] width 9 height 8
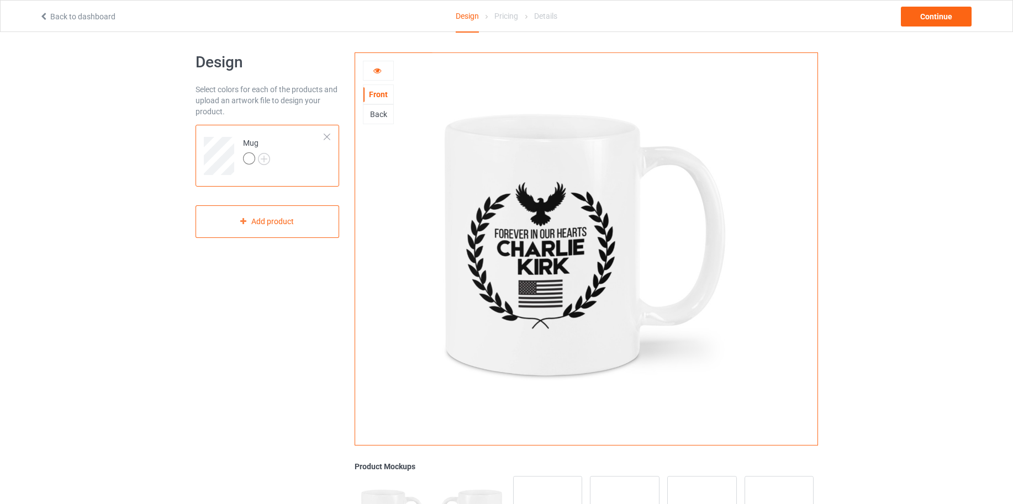
click at [376, 115] on div "Back" at bounding box center [378, 114] width 30 height 11
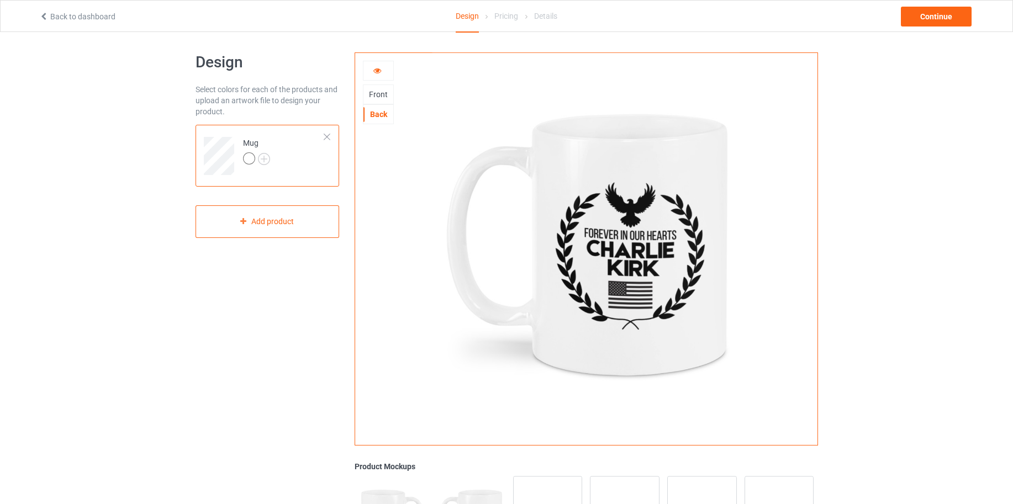
click at [382, 99] on div "Front" at bounding box center [378, 94] width 30 height 11
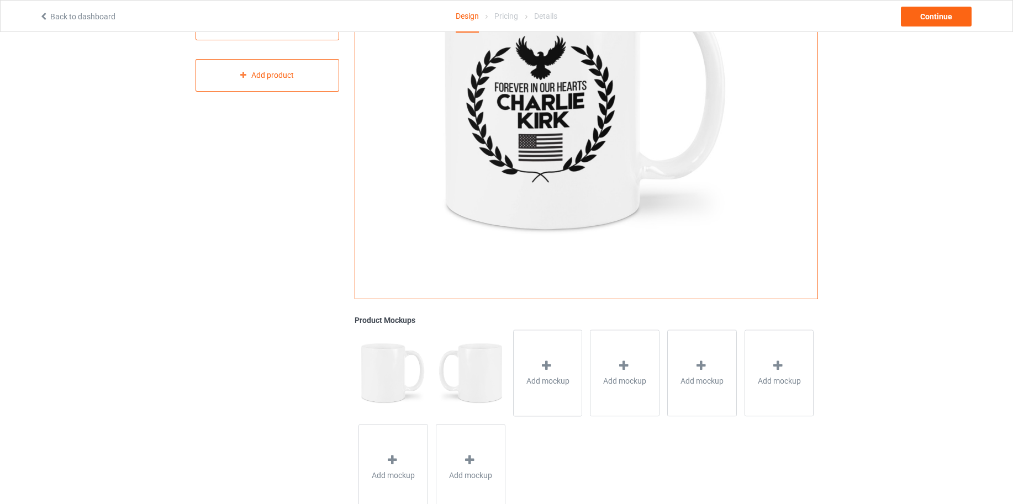
scroll to position [155, 0]
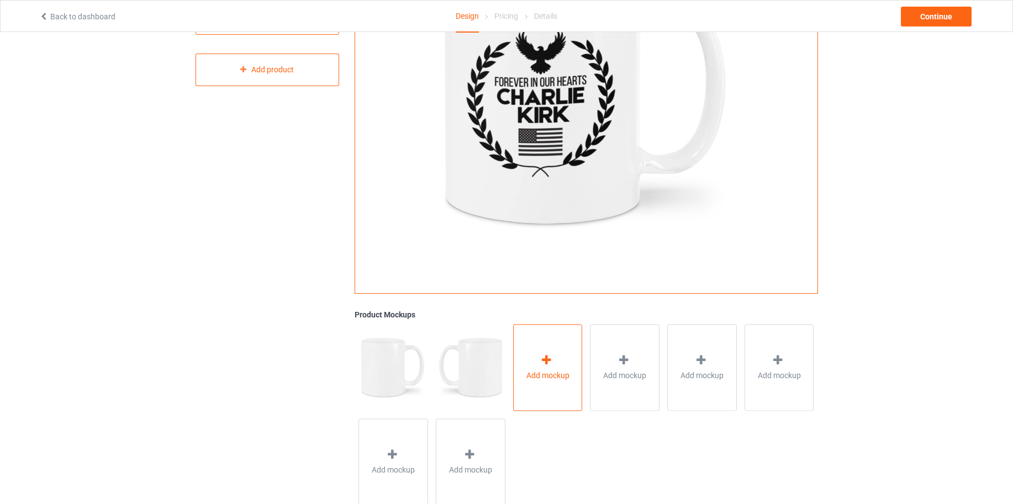
click at [549, 356] on icon at bounding box center [547, 361] width 14 height 12
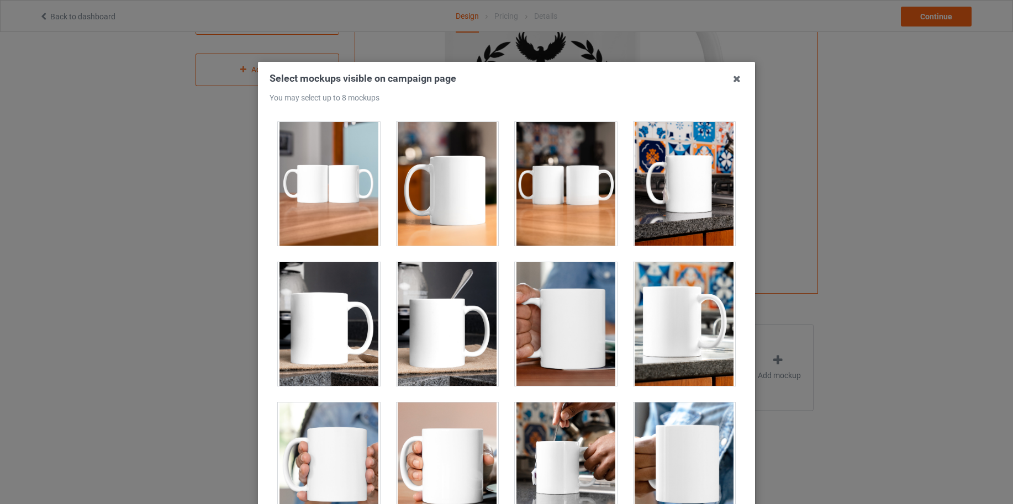
scroll to position [1820, 0]
click at [688, 324] on div at bounding box center [685, 325] width 102 height 124
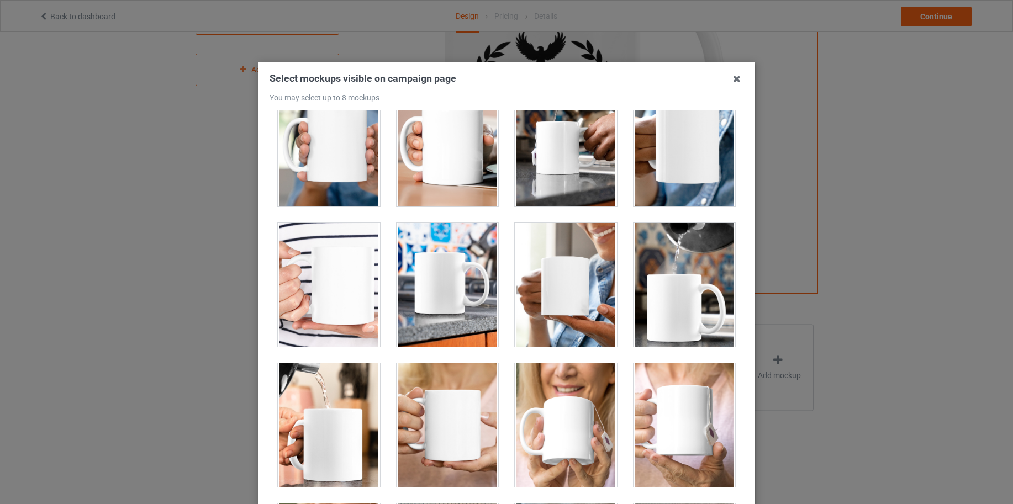
scroll to position [2144, 0]
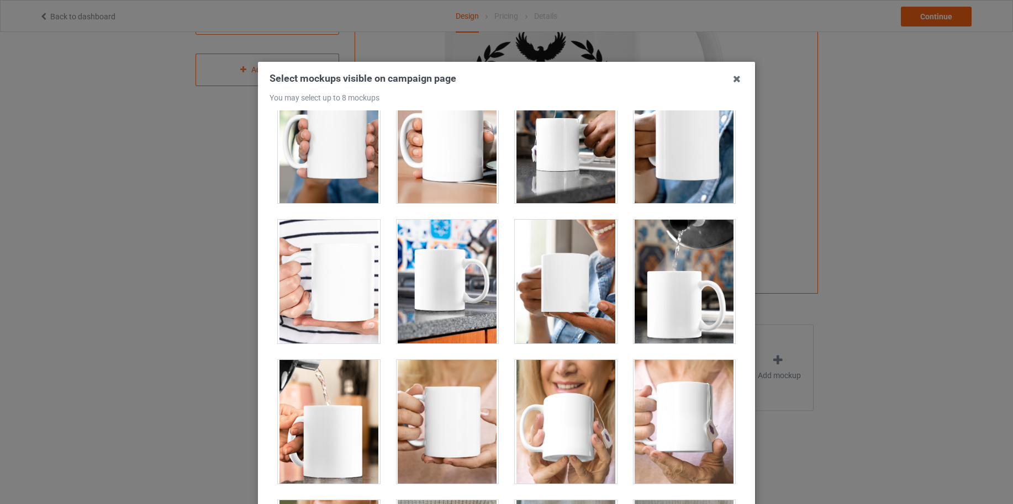
click at [445, 289] on div at bounding box center [448, 282] width 102 height 124
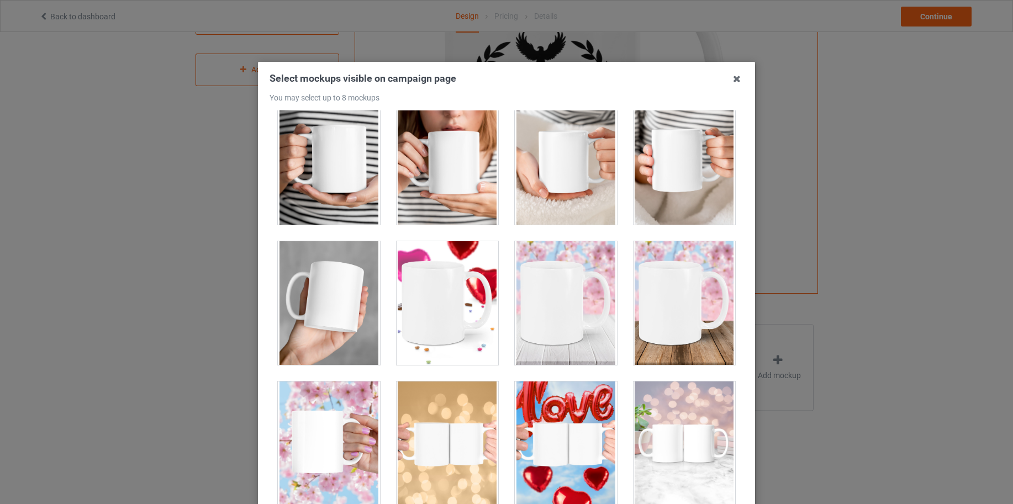
scroll to position [122, 0]
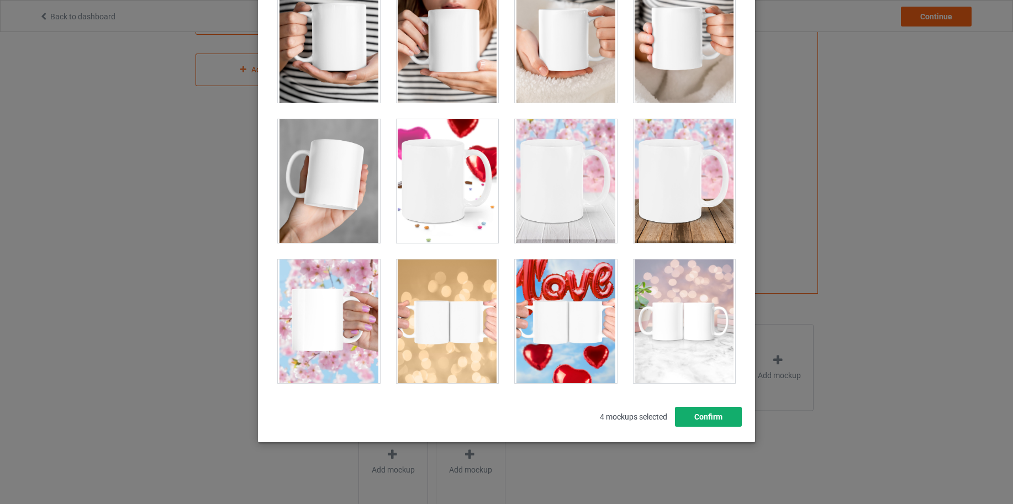
click at [713, 420] on button "Confirm" at bounding box center [708, 417] width 67 height 20
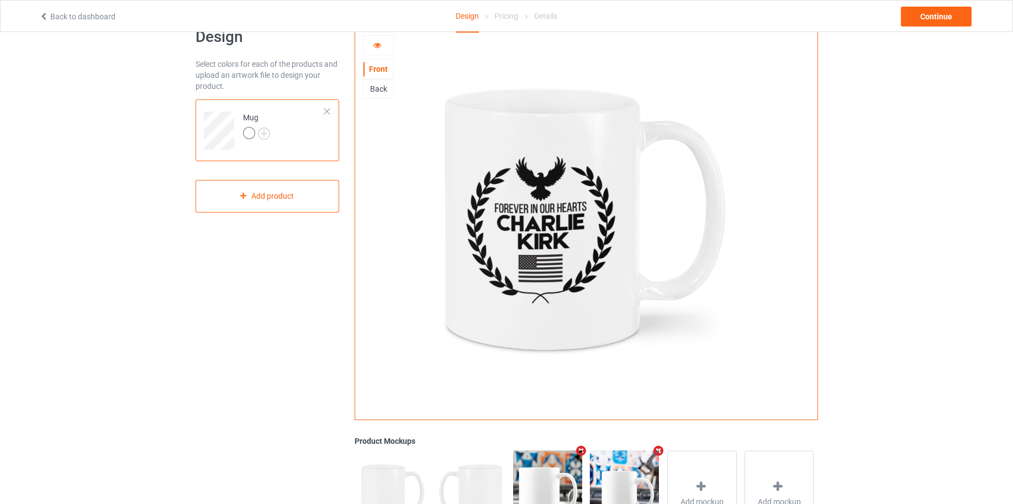
scroll to position [21, 0]
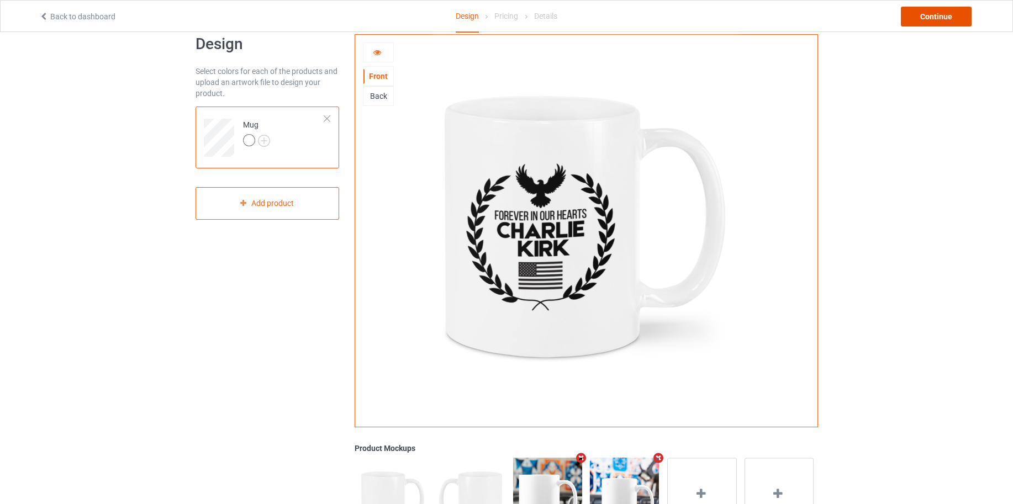
click at [938, 16] on div "Continue" at bounding box center [936, 17] width 71 height 20
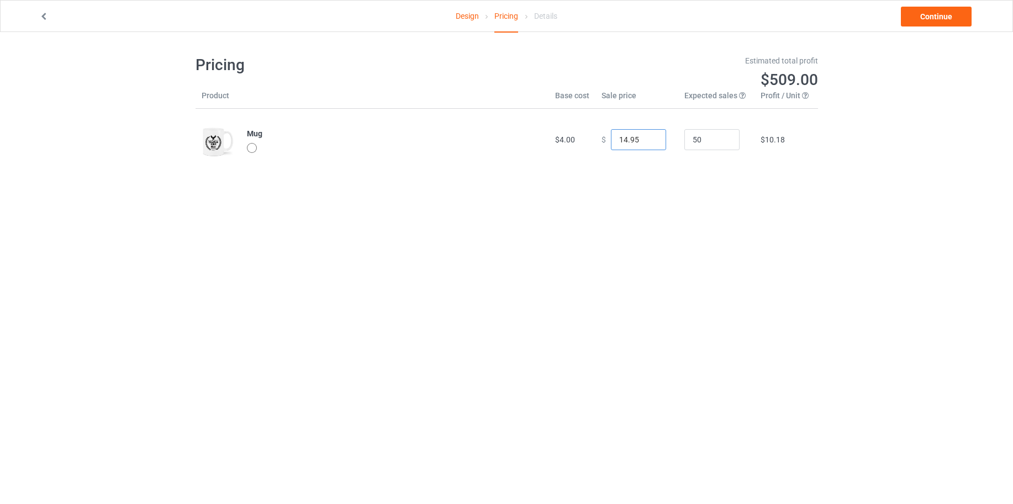
drag, startPoint x: 634, startPoint y: 139, endPoint x: 611, endPoint y: 137, distance: 23.3
click at [611, 137] on input "14.95" at bounding box center [638, 139] width 55 height 21
type input "22.99"
click at [871, 116] on div "Design Pricing Details Continue Pricing Estimated total profit $883.00 Product …" at bounding box center [506, 113] width 1013 height 162
click at [933, 14] on link "Continue" at bounding box center [936, 17] width 71 height 20
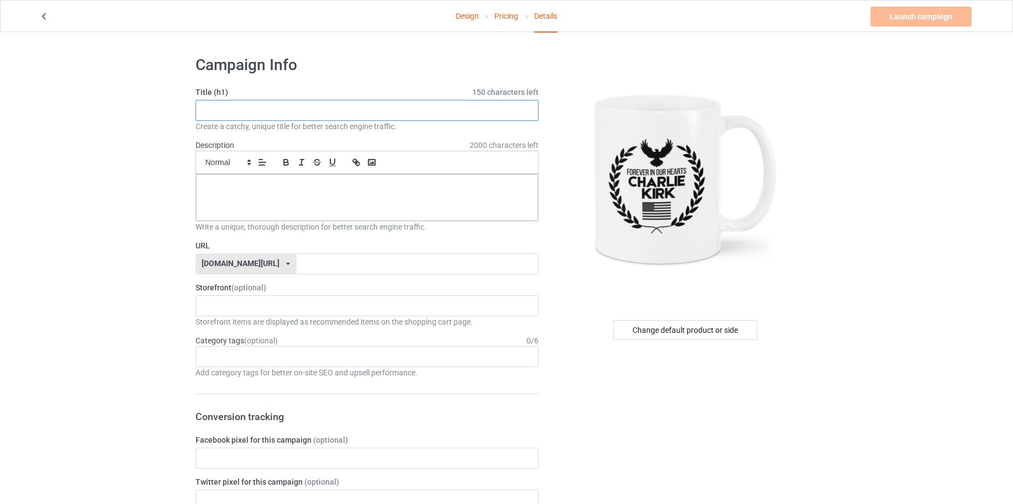
click at [234, 107] on input "text" at bounding box center [368, 110] width 344 height 21
drag, startPoint x: 266, startPoint y: 107, endPoint x: 173, endPoint y: 98, distance: 93.2
type input "Forever In Our Hearts"
click at [240, 183] on p at bounding box center [367, 187] width 325 height 10
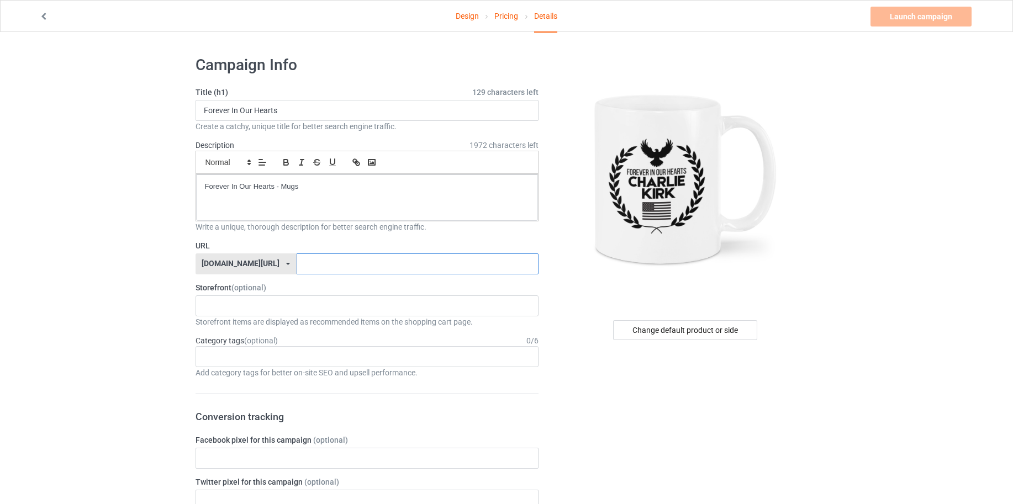
click at [349, 261] on input "text" at bounding box center [418, 264] width 242 height 21
type input "juiyhytegsyfeiohm"
click at [923, 17] on link "Launch campaign" at bounding box center [920, 17] width 101 height 20
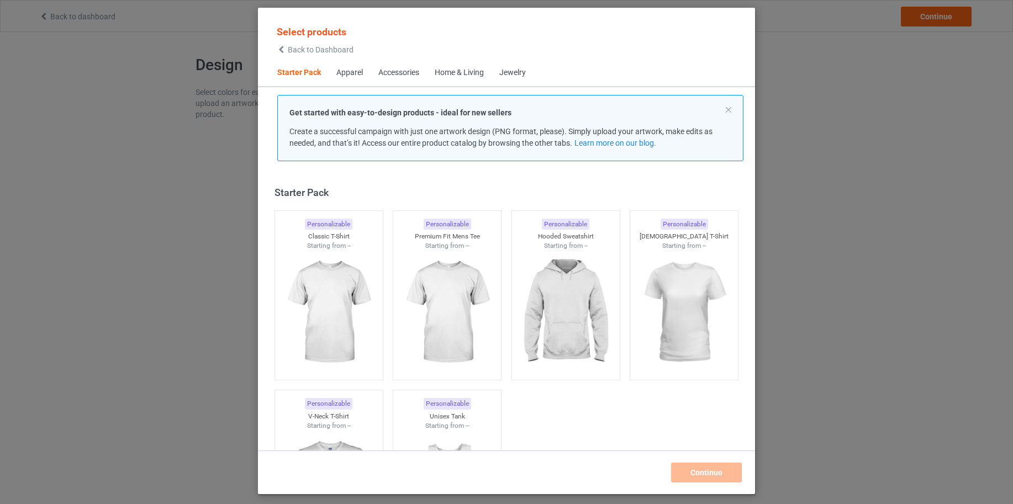
scroll to position [14, 0]
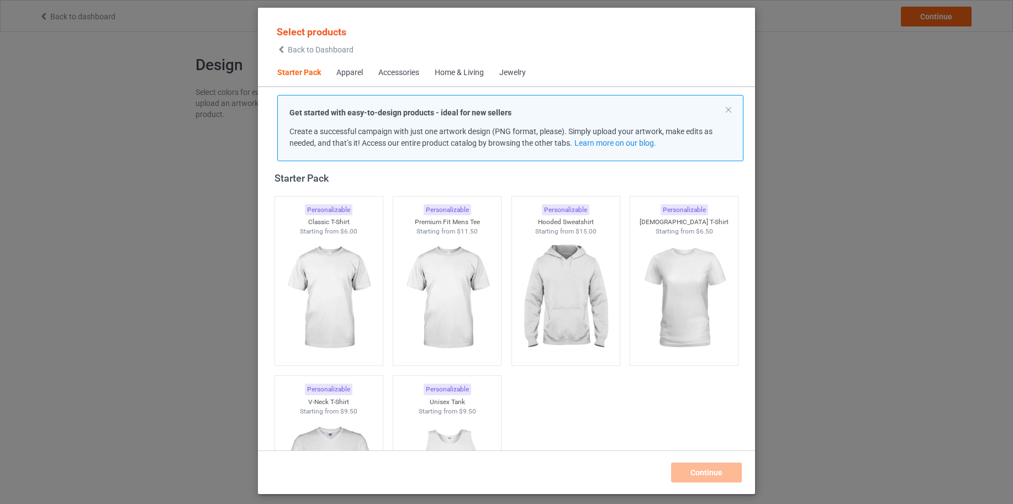
click at [312, 51] on span "Back to Dashboard" at bounding box center [321, 49] width 66 height 9
